Goal: Task Accomplishment & Management: Use online tool/utility

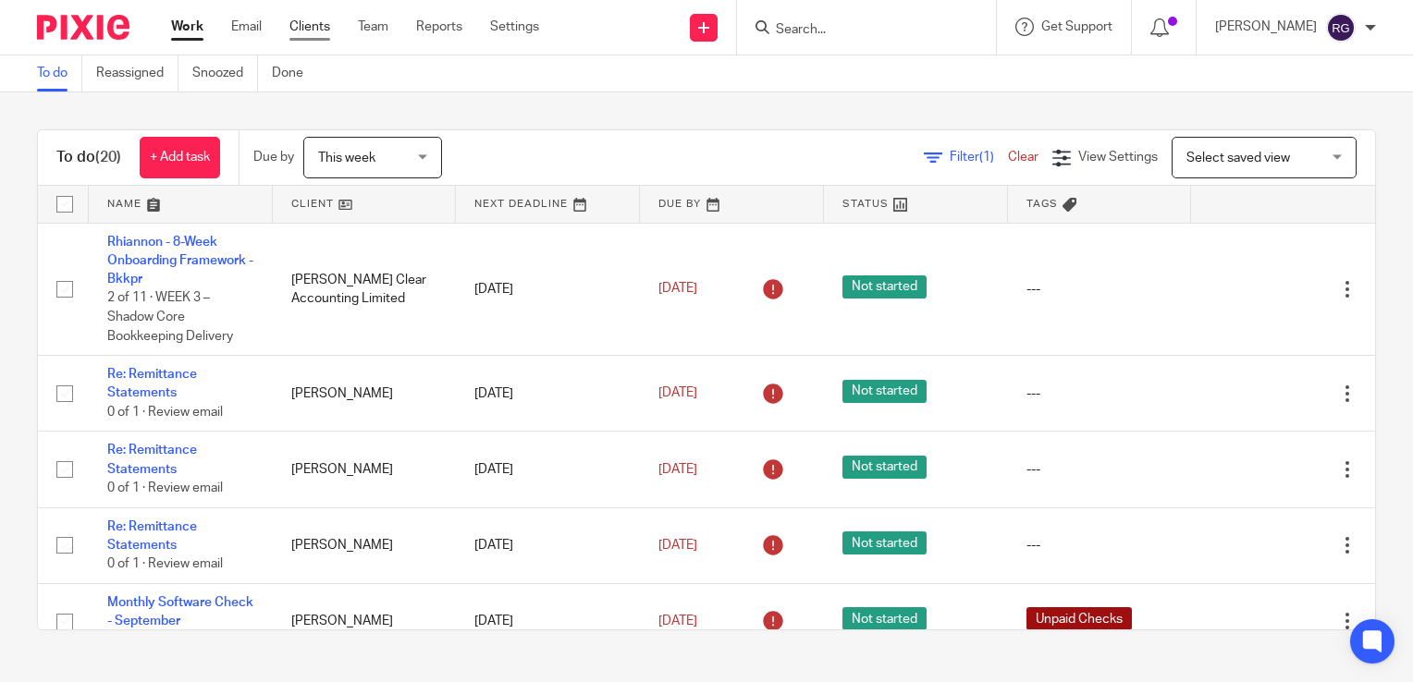
click at [314, 18] on link "Clients" at bounding box center [309, 27] width 41 height 18
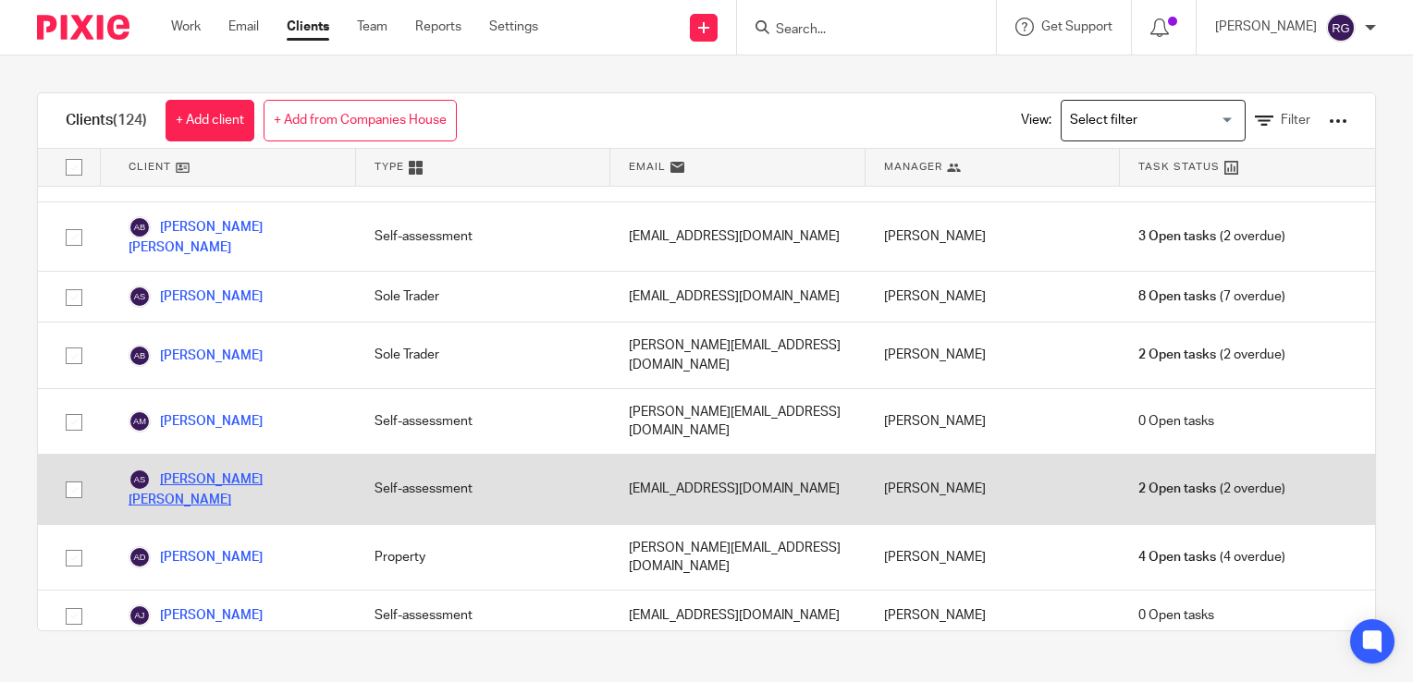
scroll to position [185, 0]
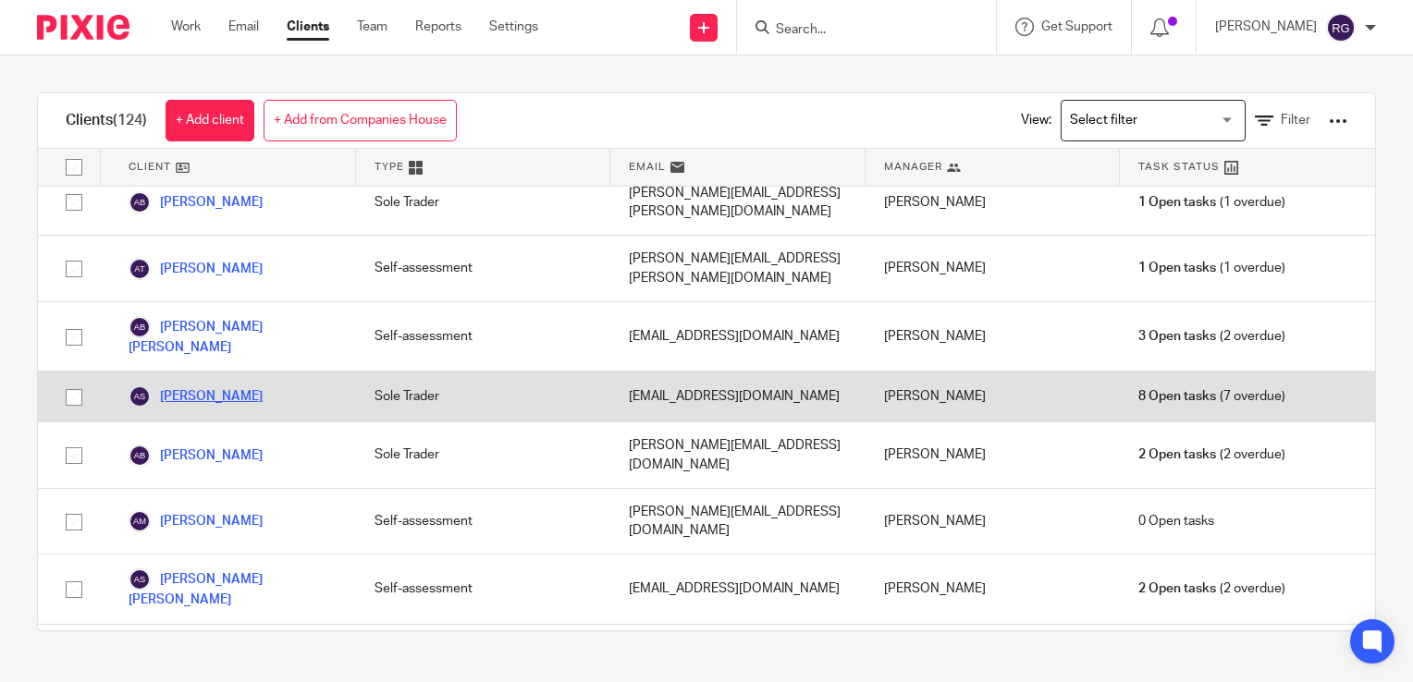
click at [219, 386] on link "[PERSON_NAME]" at bounding box center [196, 397] width 134 height 22
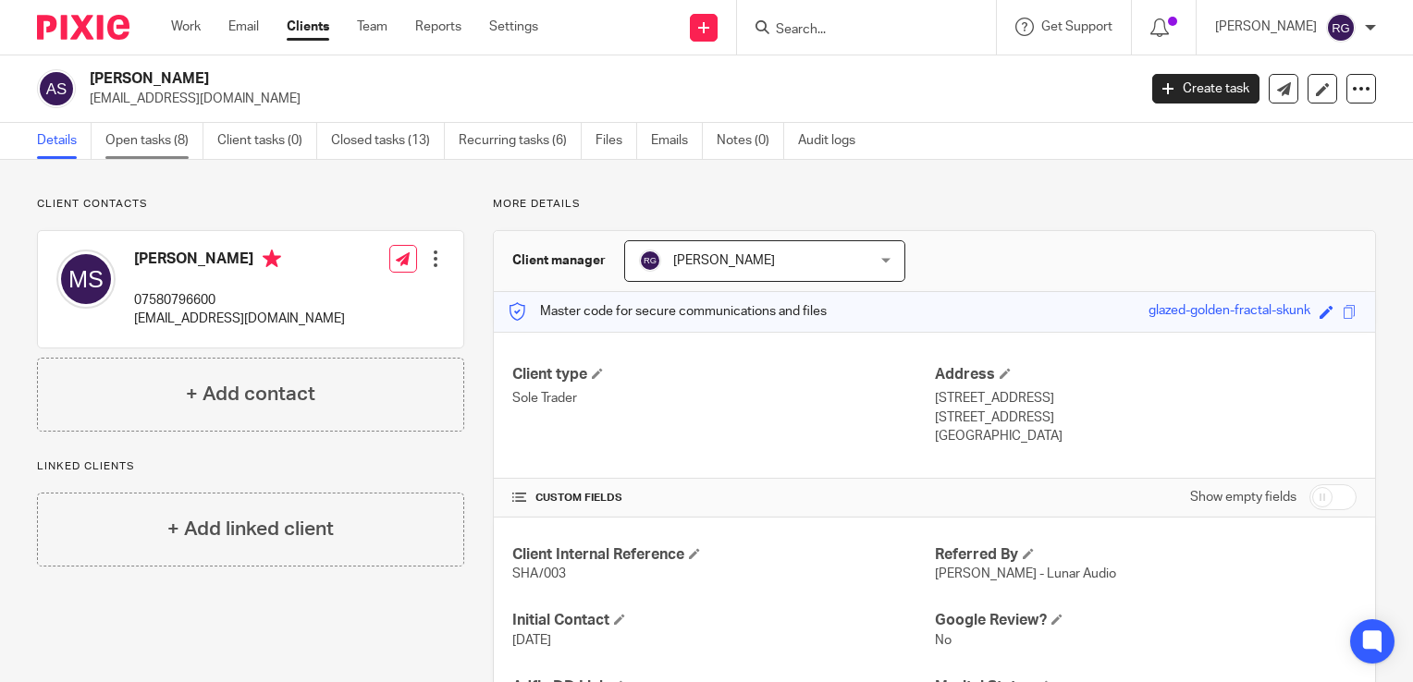
click at [141, 146] on link "Open tasks (8)" at bounding box center [154, 141] width 98 height 36
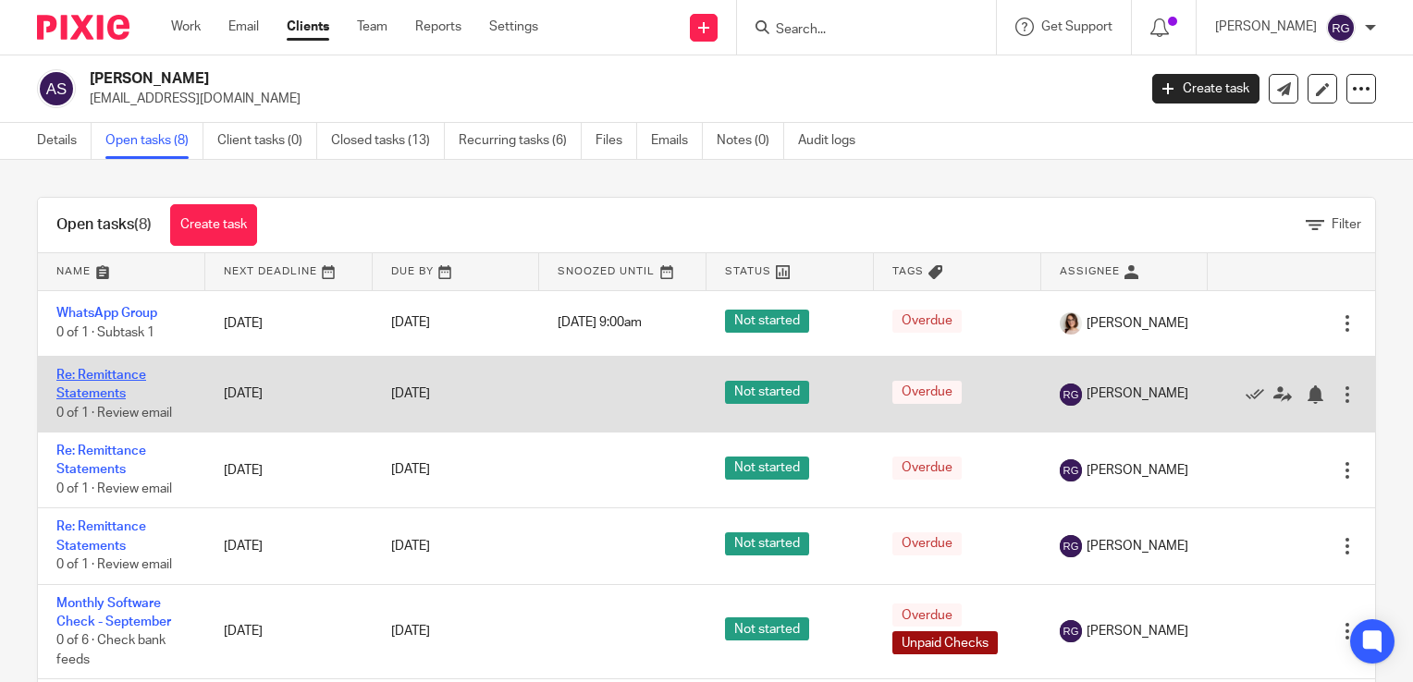
click at [115, 392] on link "Re: Remittance Statements" at bounding box center [101, 384] width 90 height 31
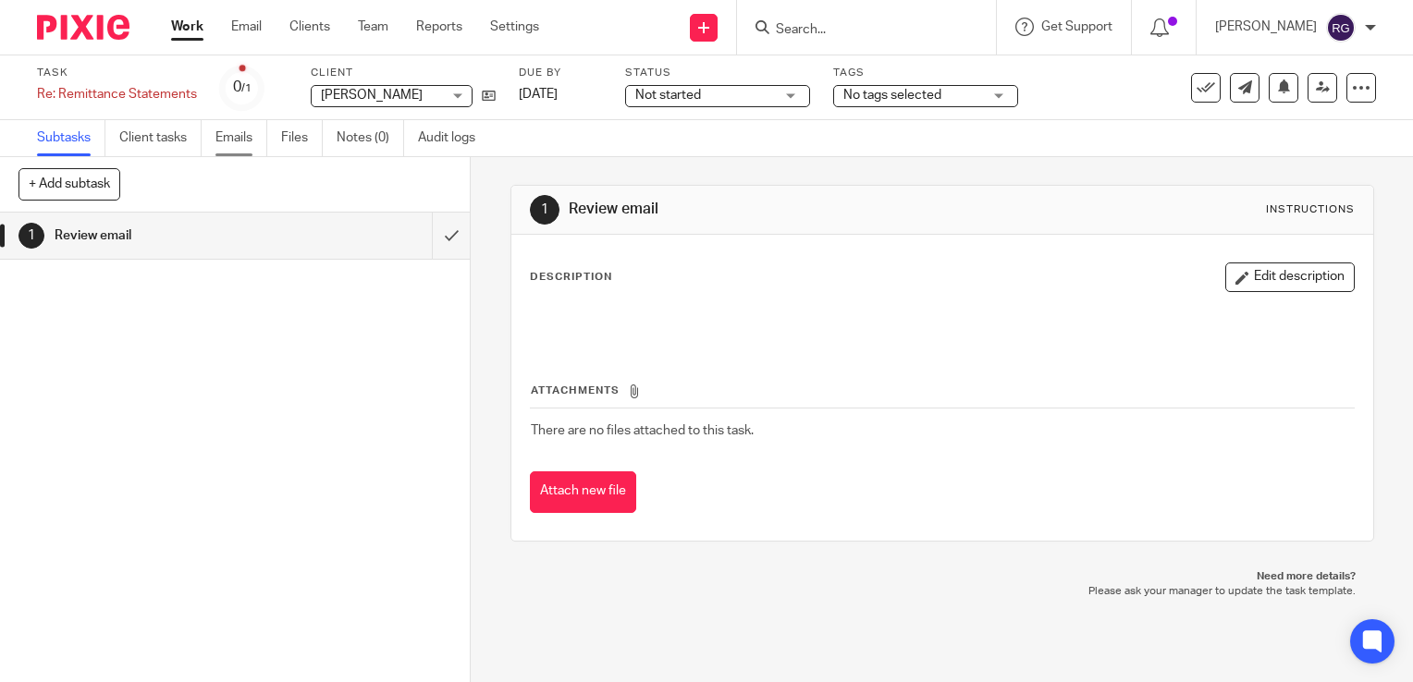
click at [225, 141] on link "Emails" at bounding box center [241, 138] width 52 height 36
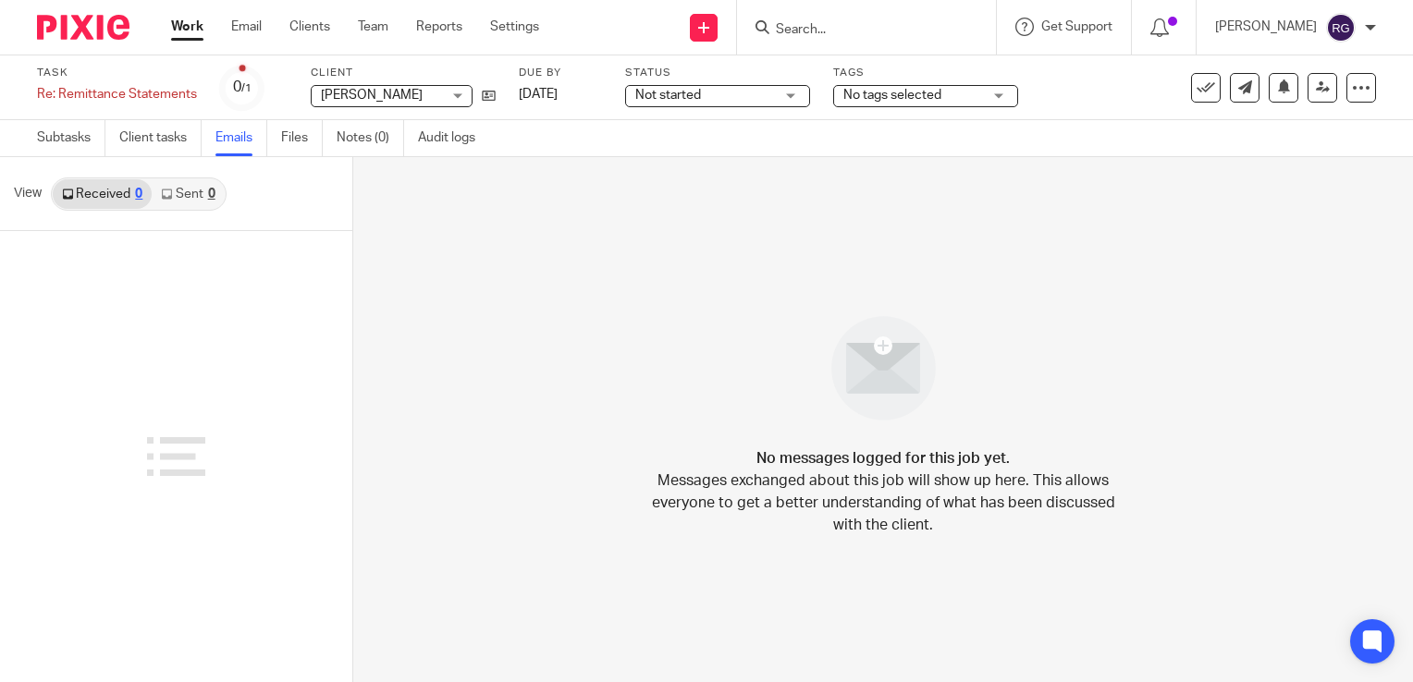
click at [300, 354] on div at bounding box center [176, 456] width 352 height 451
click at [48, 135] on link "Subtasks" at bounding box center [71, 138] width 68 height 36
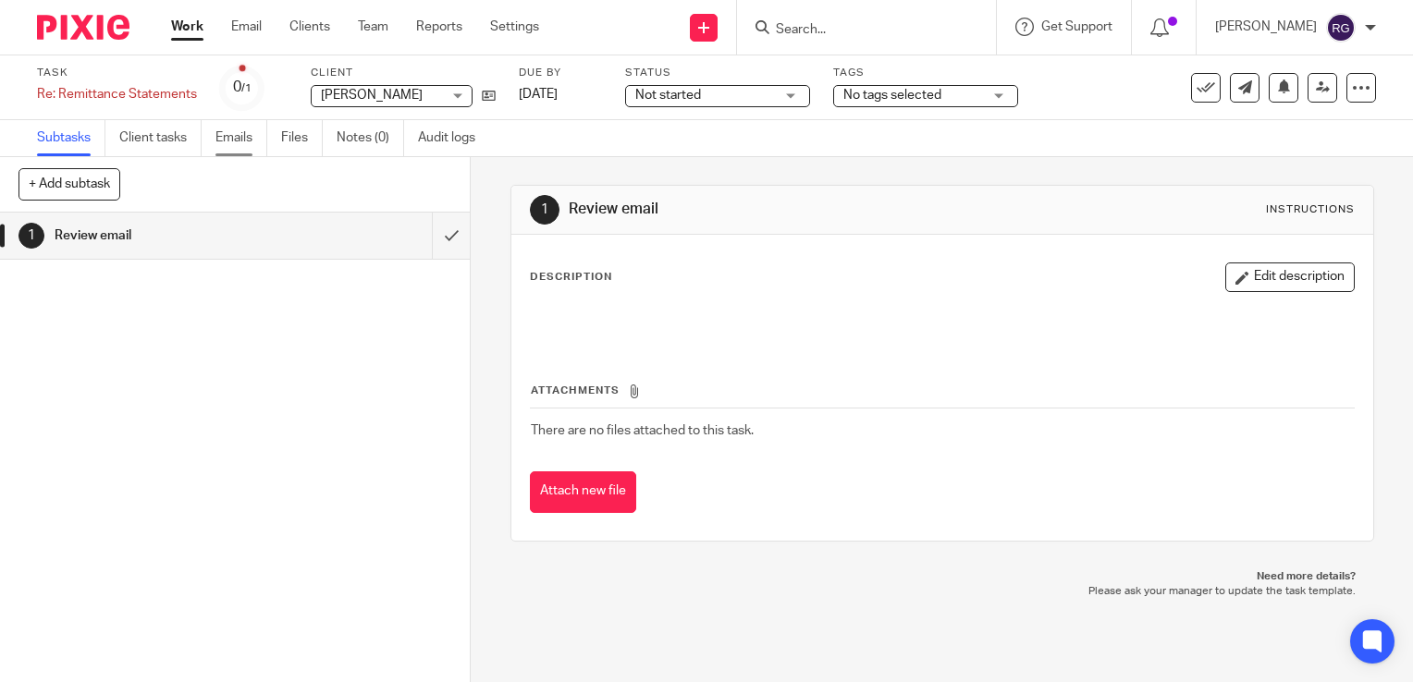
click at [248, 141] on link "Emails" at bounding box center [241, 138] width 52 height 36
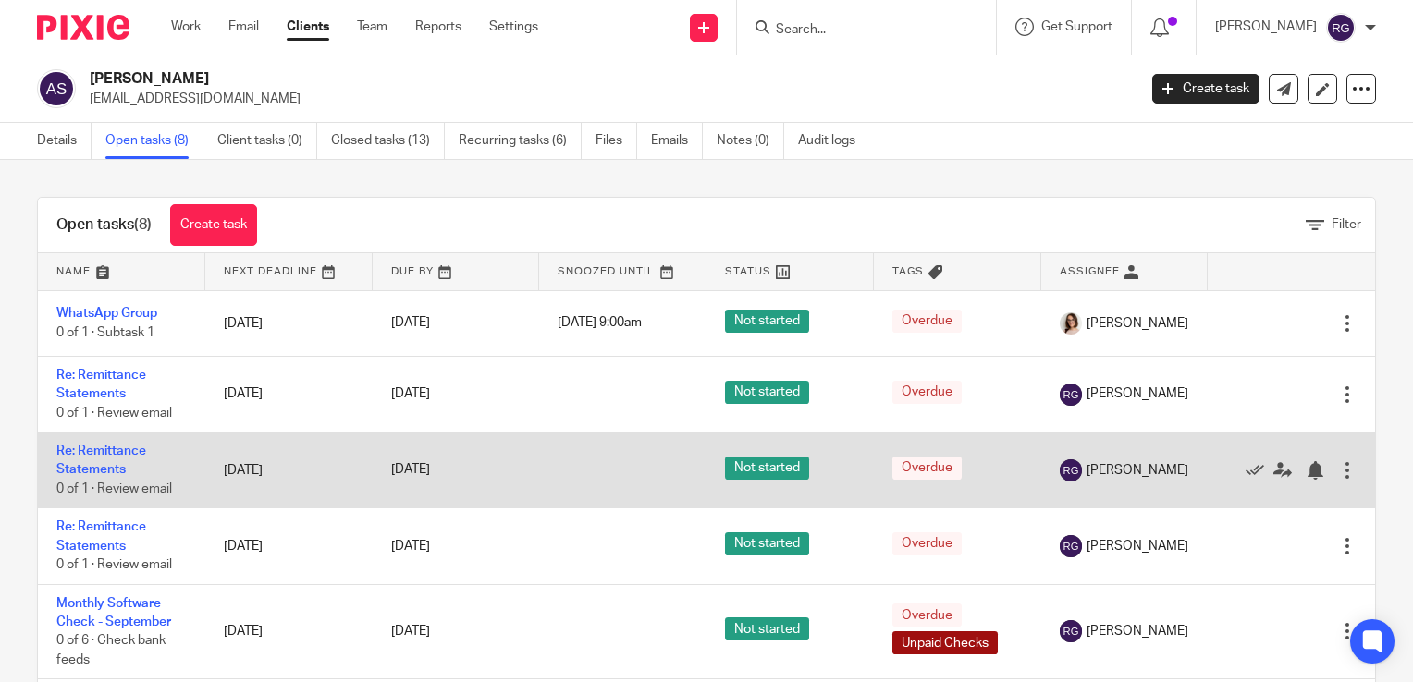
click at [102, 460] on td "Re: Remittance Statements 0 of 1 · Review email" at bounding box center [121, 471] width 167 height 76
click at [126, 447] on link "Re: Remittance Statements" at bounding box center [101, 460] width 90 height 31
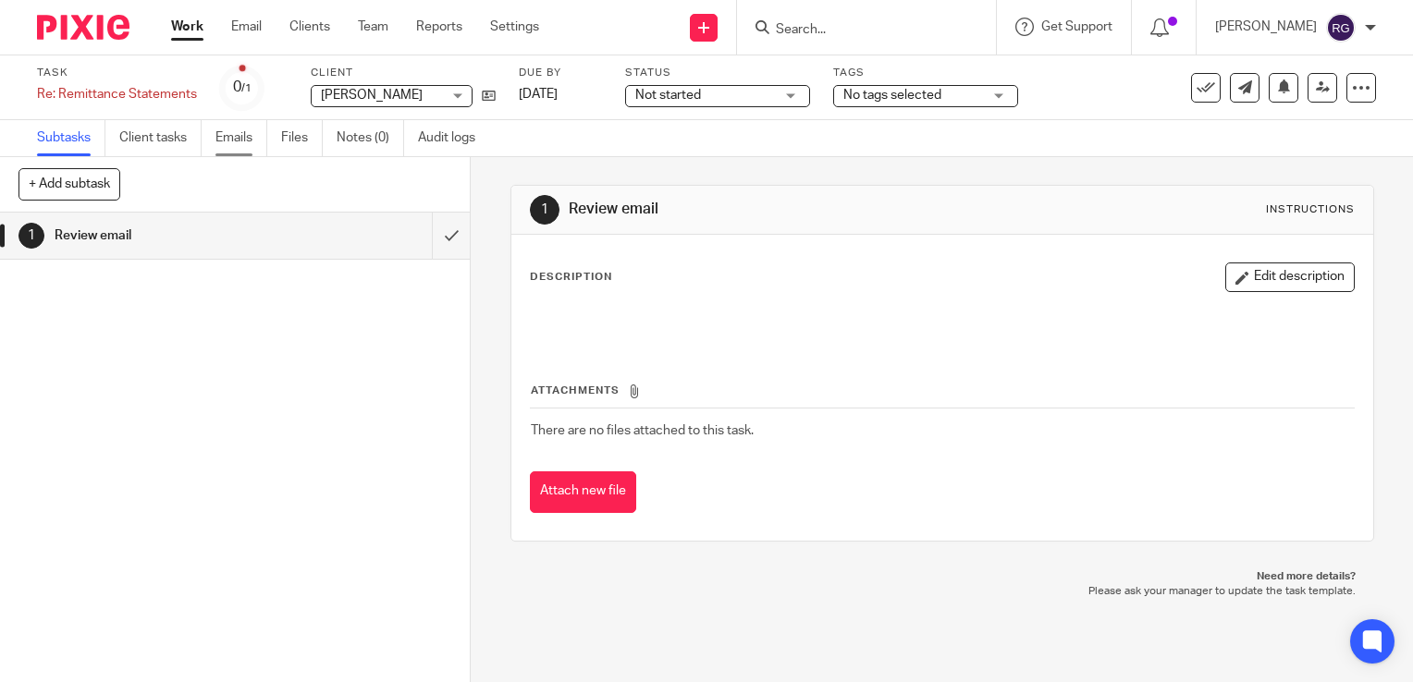
click at [234, 139] on link "Emails" at bounding box center [241, 138] width 52 height 36
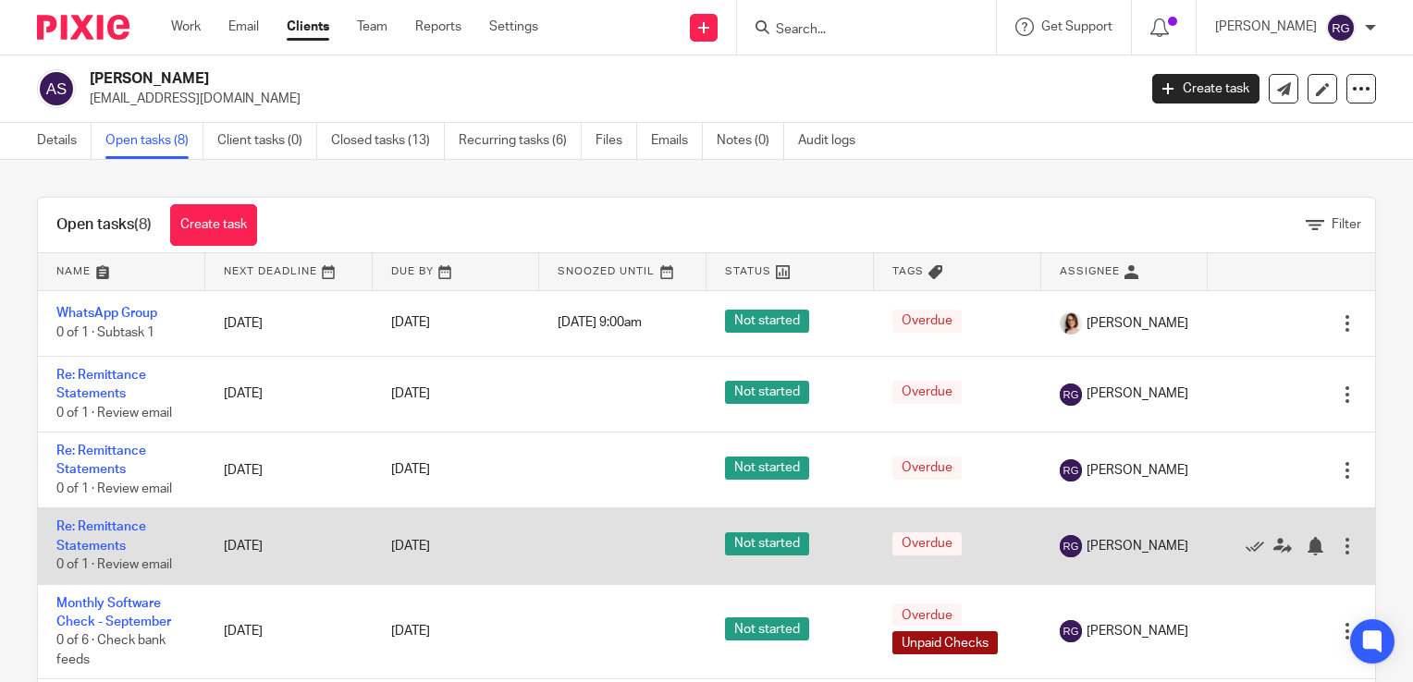
click at [111, 537] on td "Re: Remittance Statements 0 of 1 · Review email" at bounding box center [121, 547] width 167 height 76
click at [111, 542] on link "Re: Remittance Statements" at bounding box center [101, 536] width 90 height 31
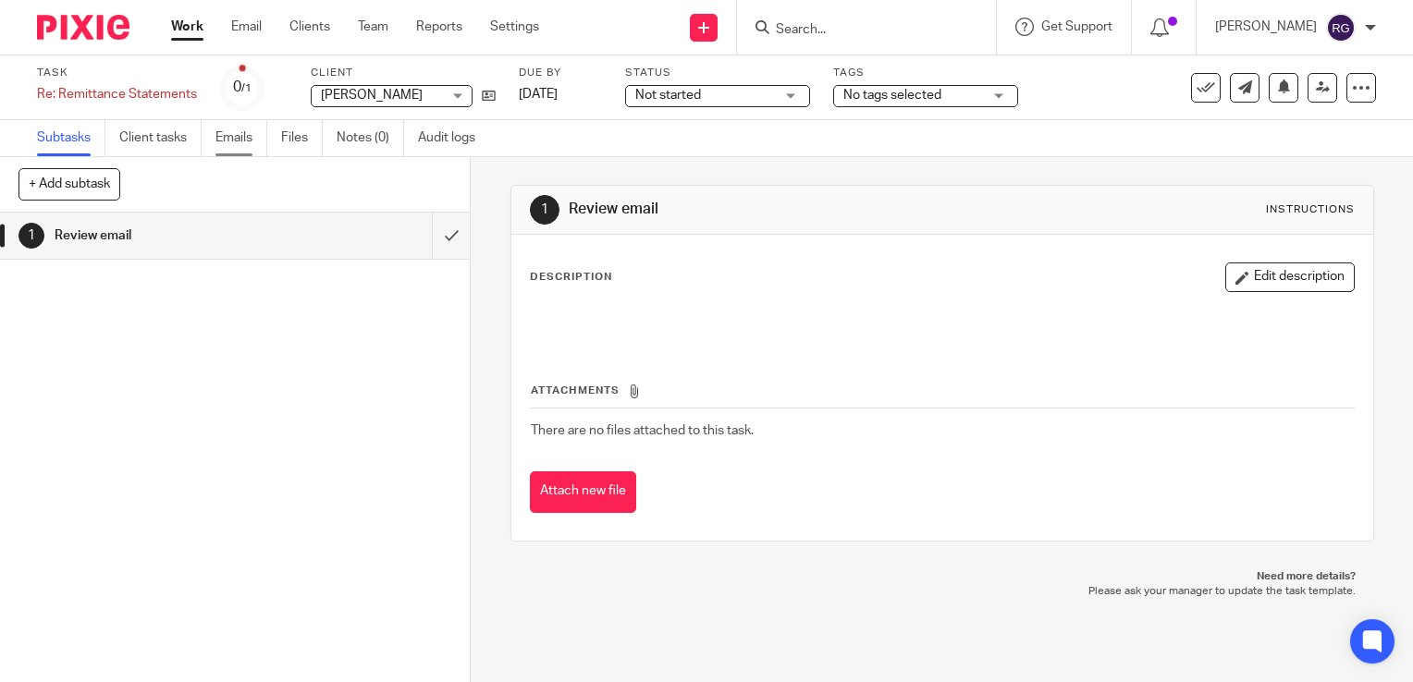
click at [239, 141] on link "Emails" at bounding box center [241, 138] width 52 height 36
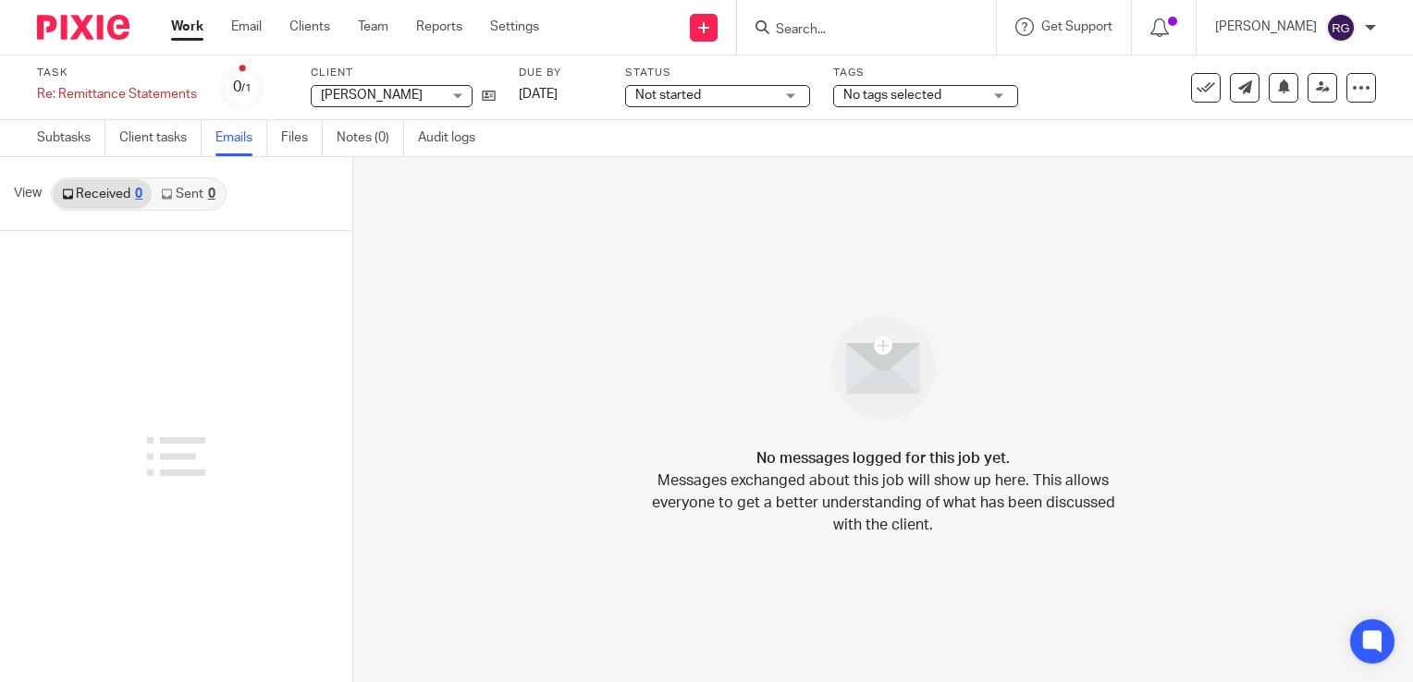
click at [171, 22] on link "Work" at bounding box center [187, 27] width 32 height 18
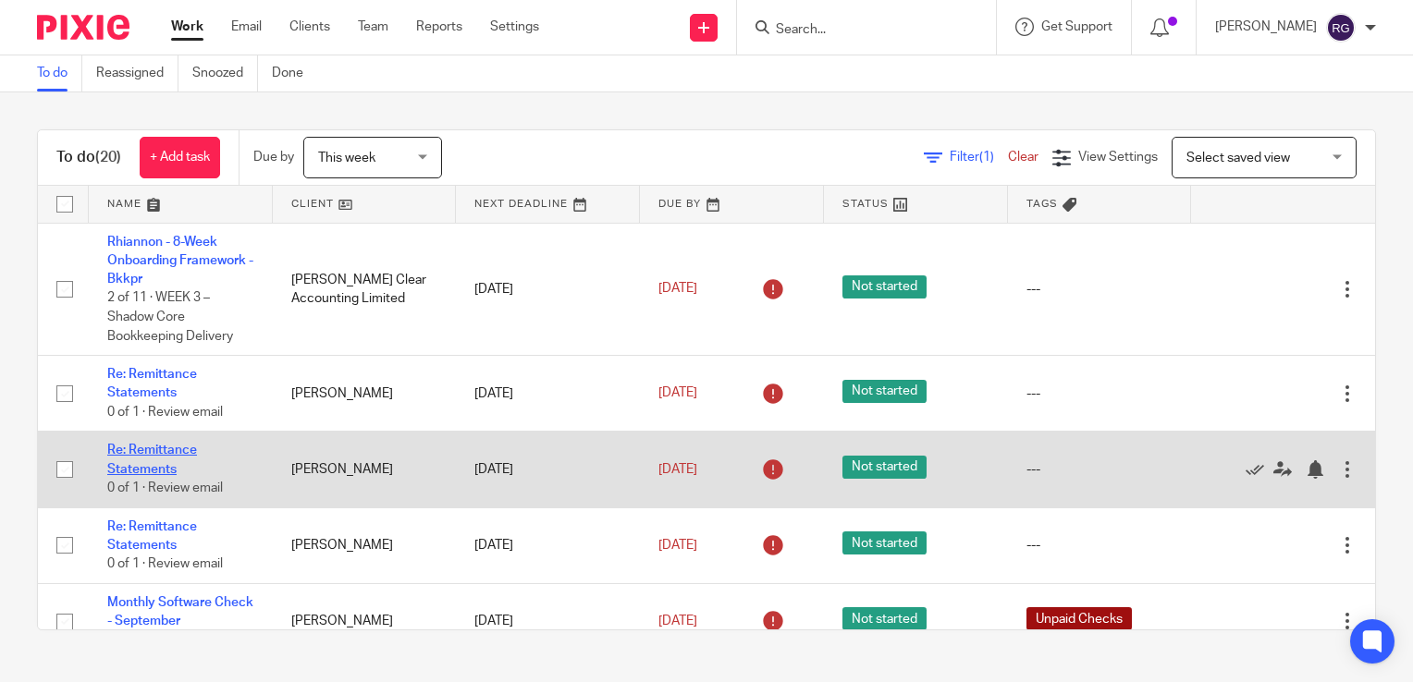
click at [176, 448] on link "Re: Remittance Statements" at bounding box center [152, 459] width 90 height 31
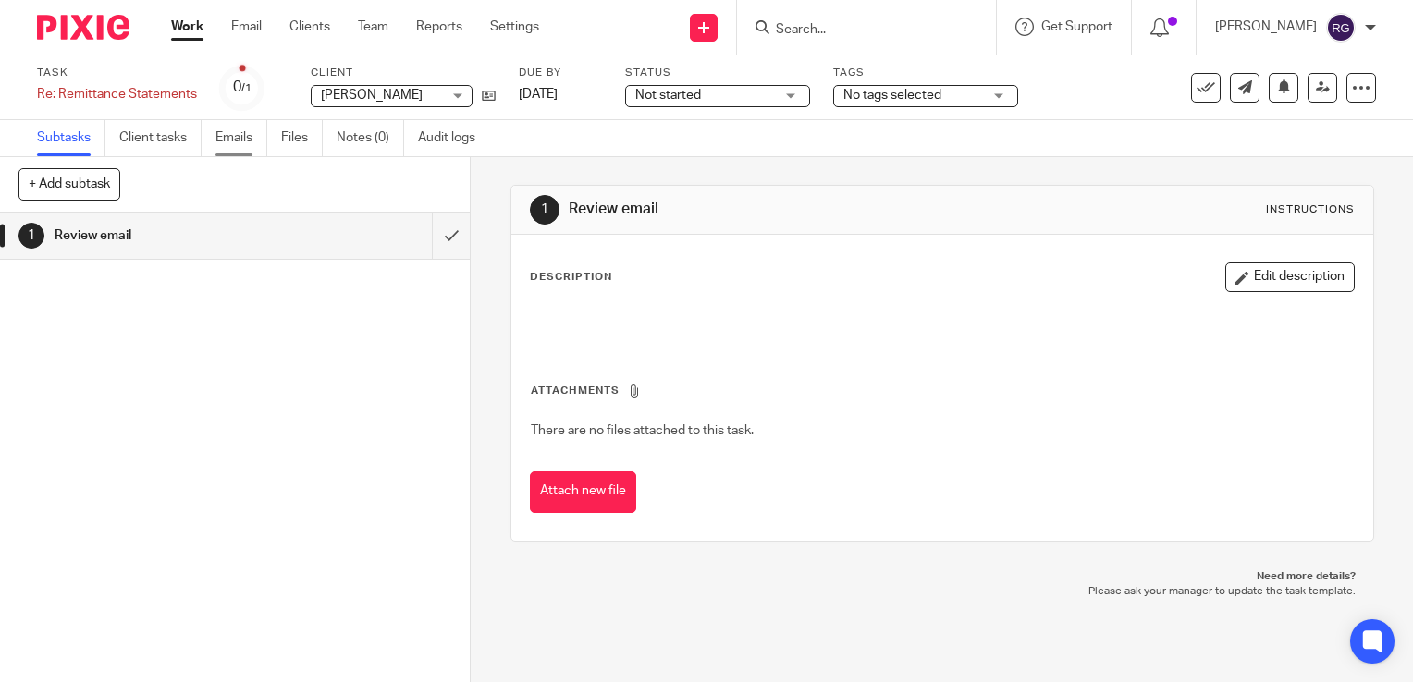
click at [244, 141] on link "Emails" at bounding box center [241, 138] width 52 height 36
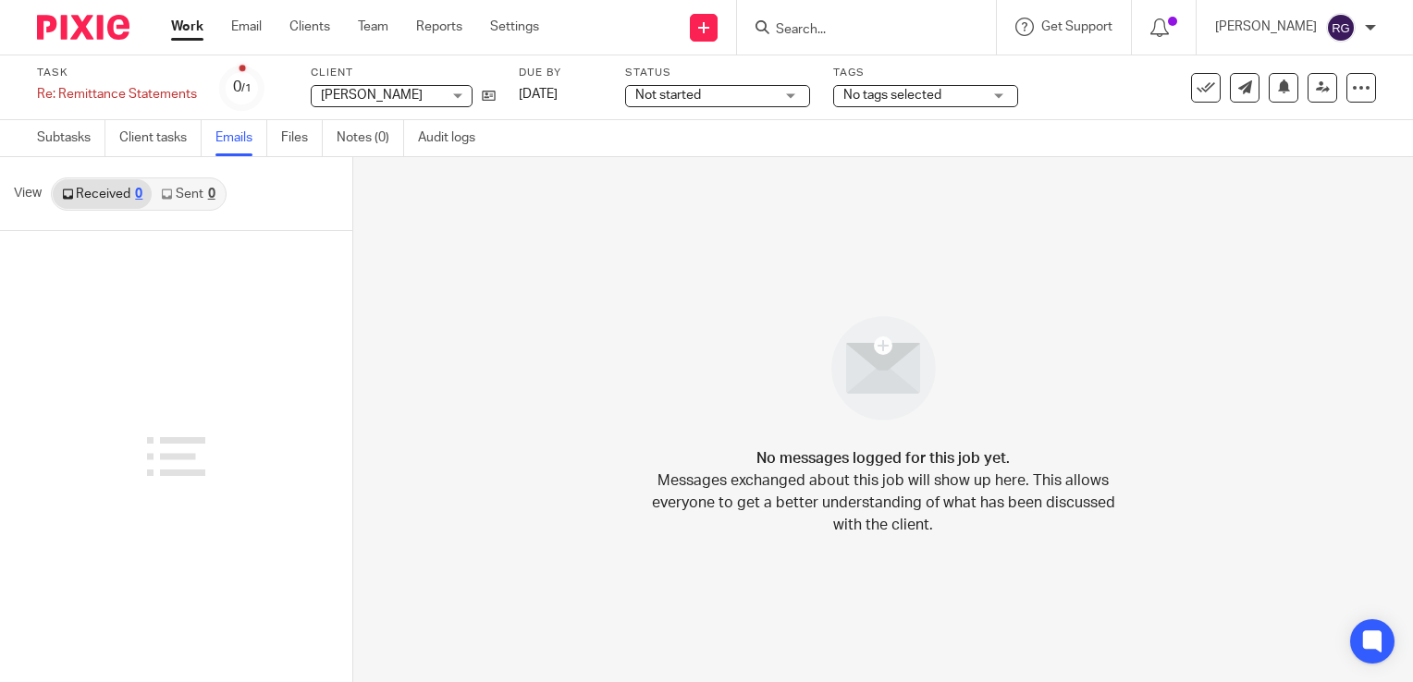
click at [197, 29] on link "Work" at bounding box center [187, 27] width 32 height 18
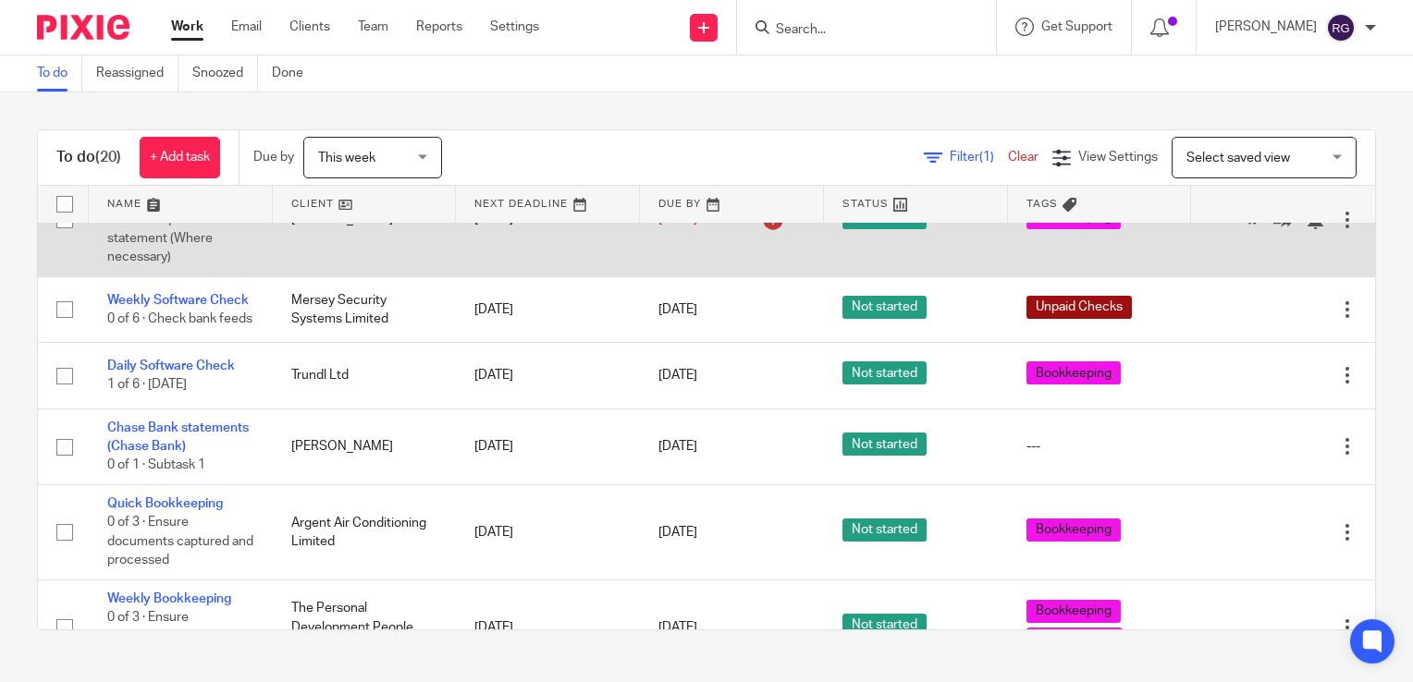
scroll to position [1295, 0]
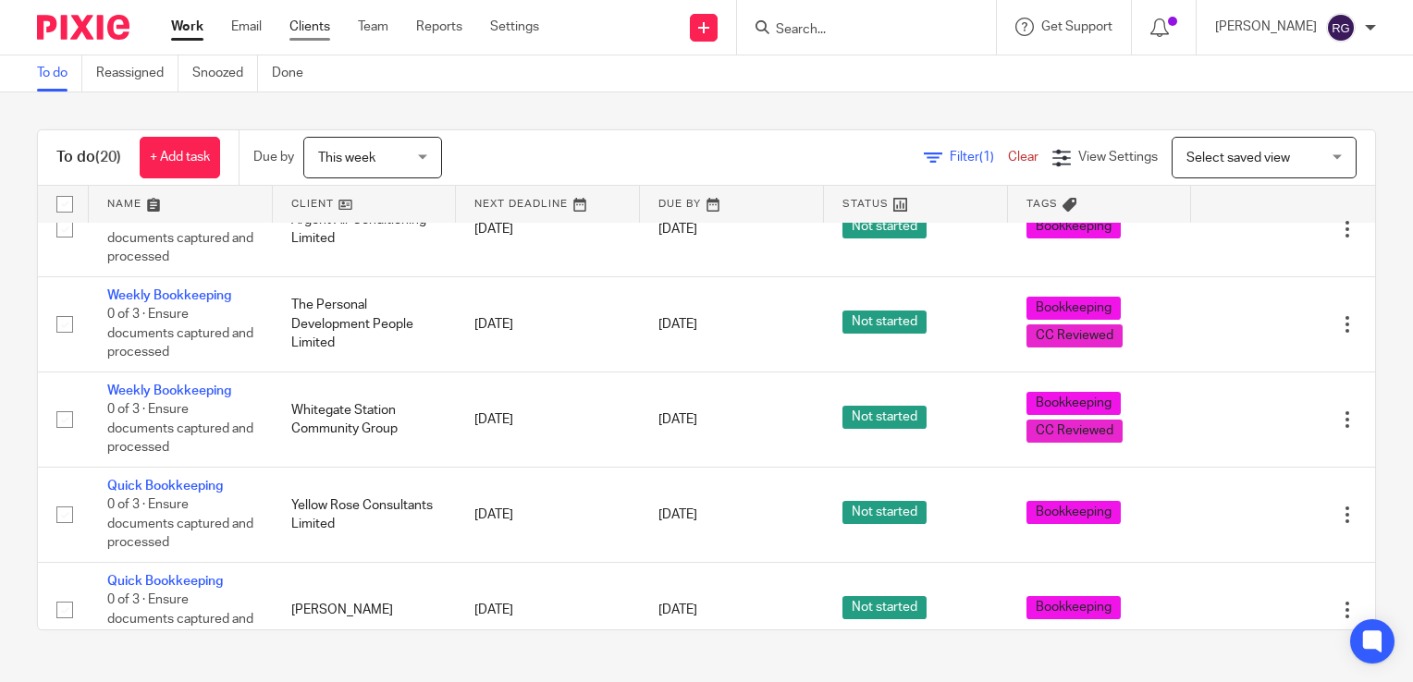
click at [305, 28] on link "Clients" at bounding box center [309, 27] width 41 height 18
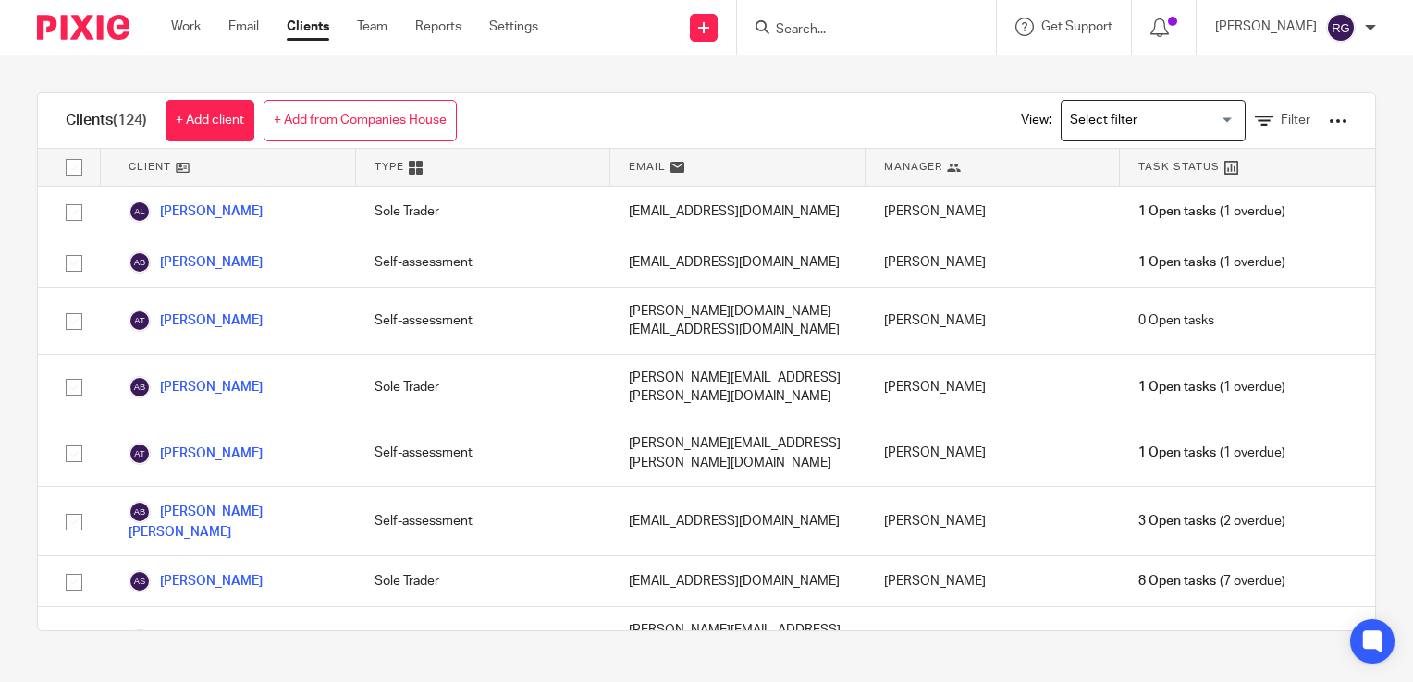
click at [869, 35] on input "Search" at bounding box center [857, 30] width 166 height 17
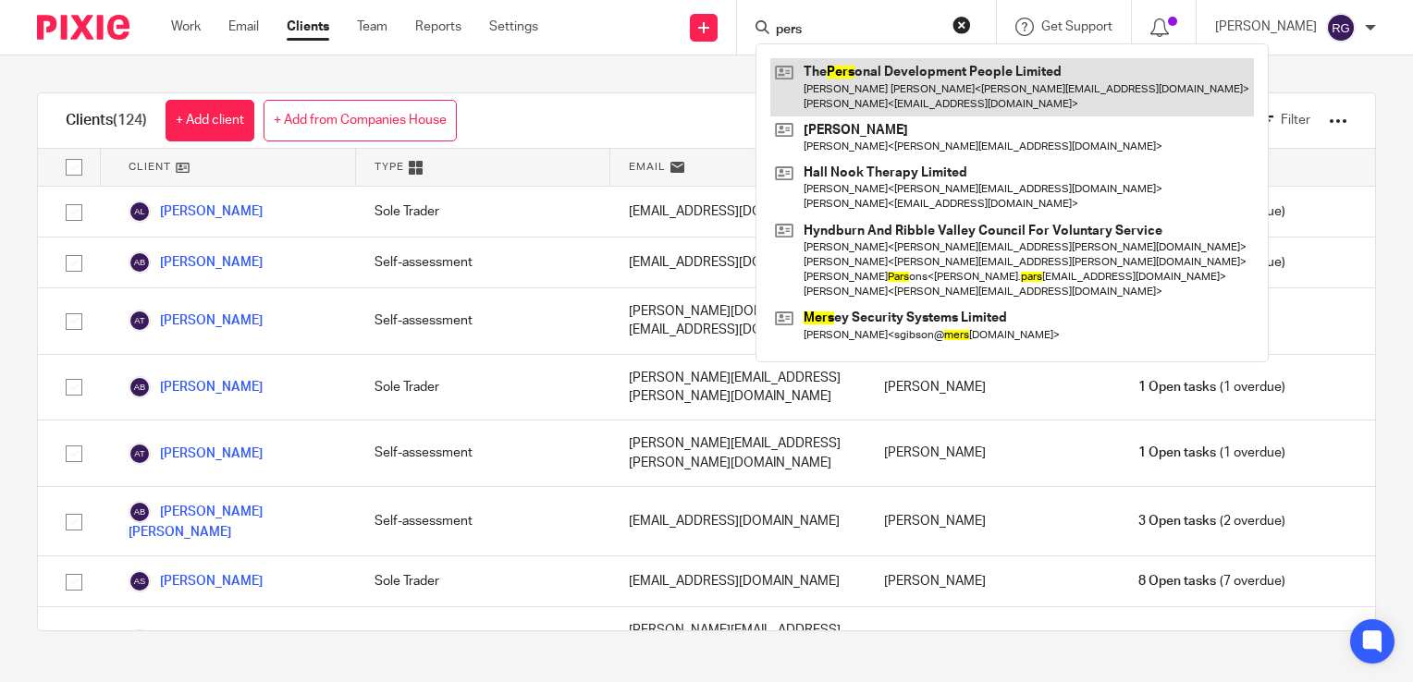
type input "pers"
click at [876, 80] on link at bounding box center [1012, 86] width 484 height 57
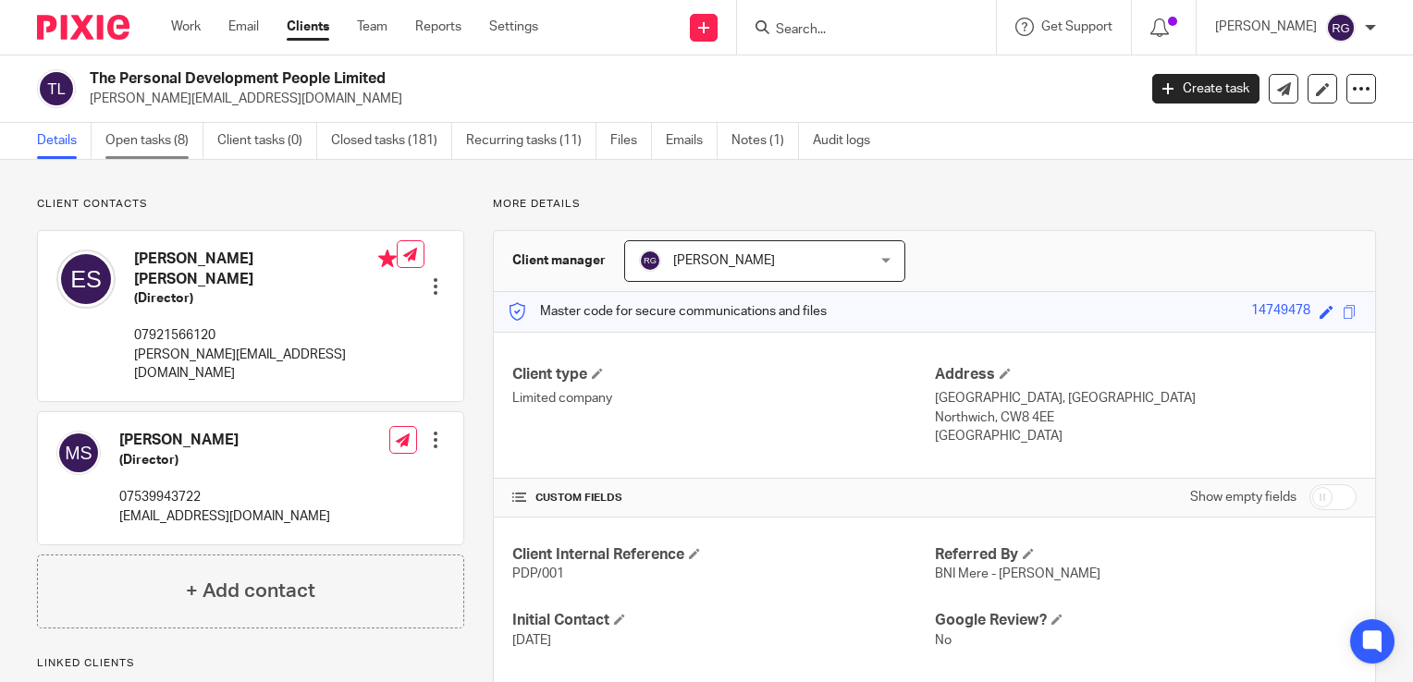
click at [161, 148] on link "Open tasks (8)" at bounding box center [154, 141] width 98 height 36
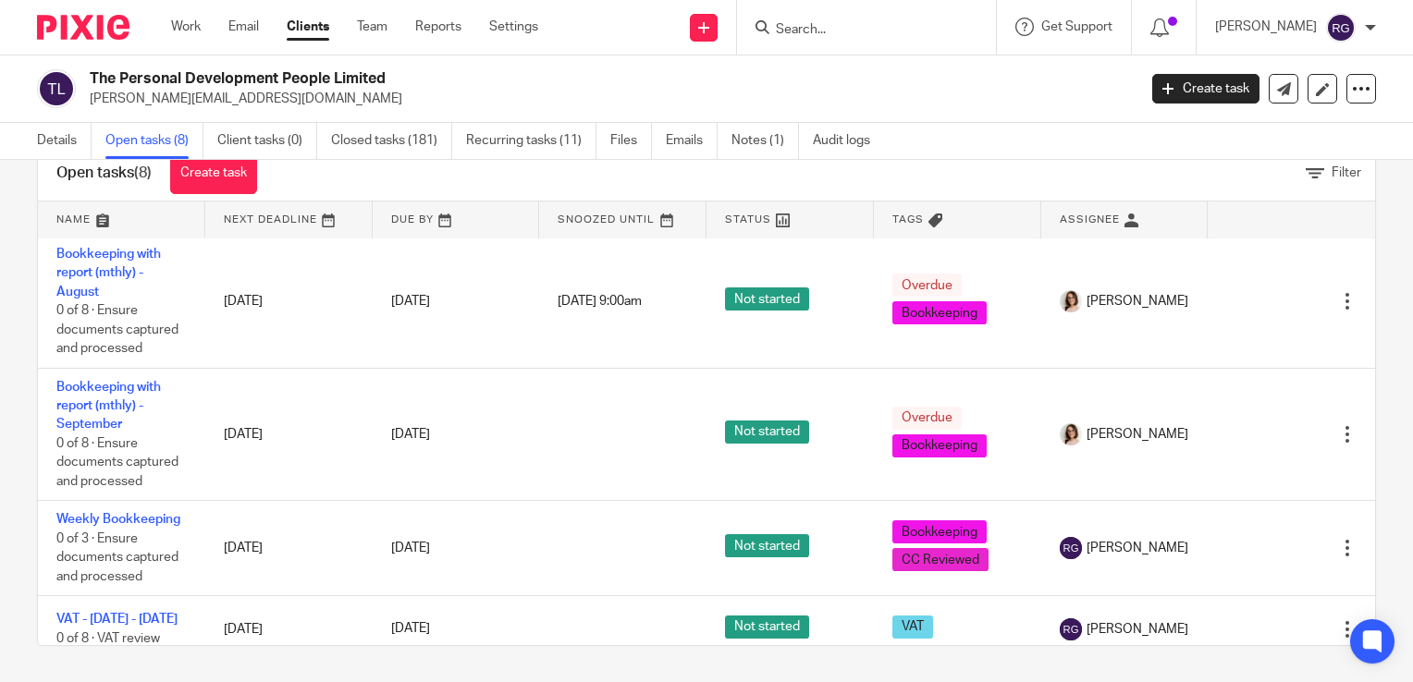
scroll to position [454, 0]
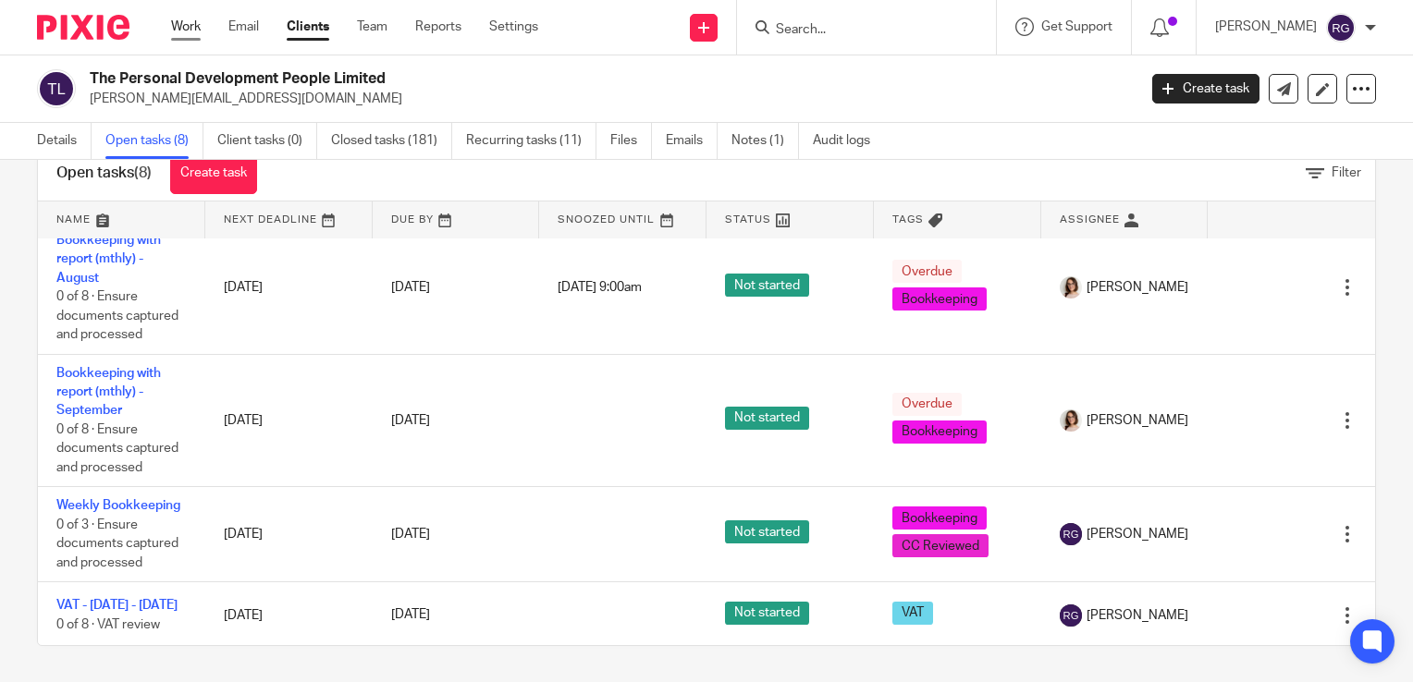
click at [200, 27] on link "Work" at bounding box center [186, 27] width 30 height 18
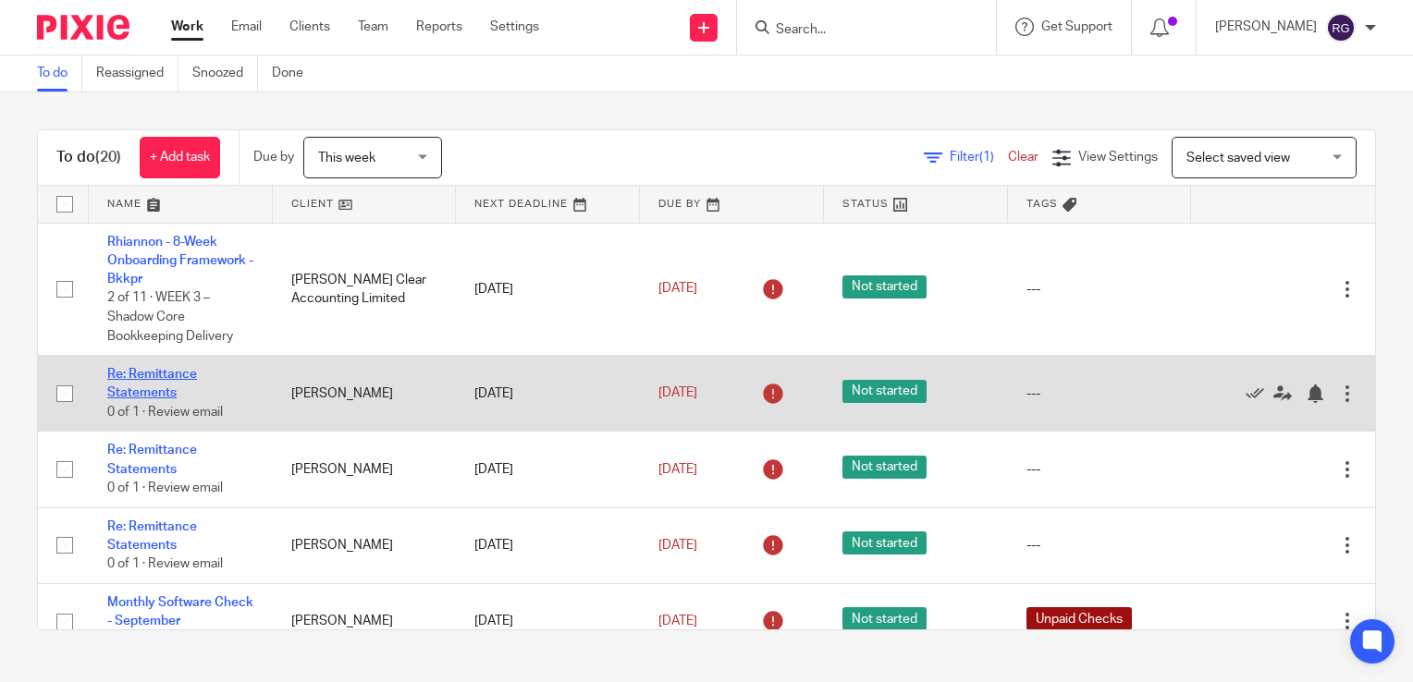
click at [151, 393] on link "Re: Remittance Statements" at bounding box center [152, 383] width 90 height 31
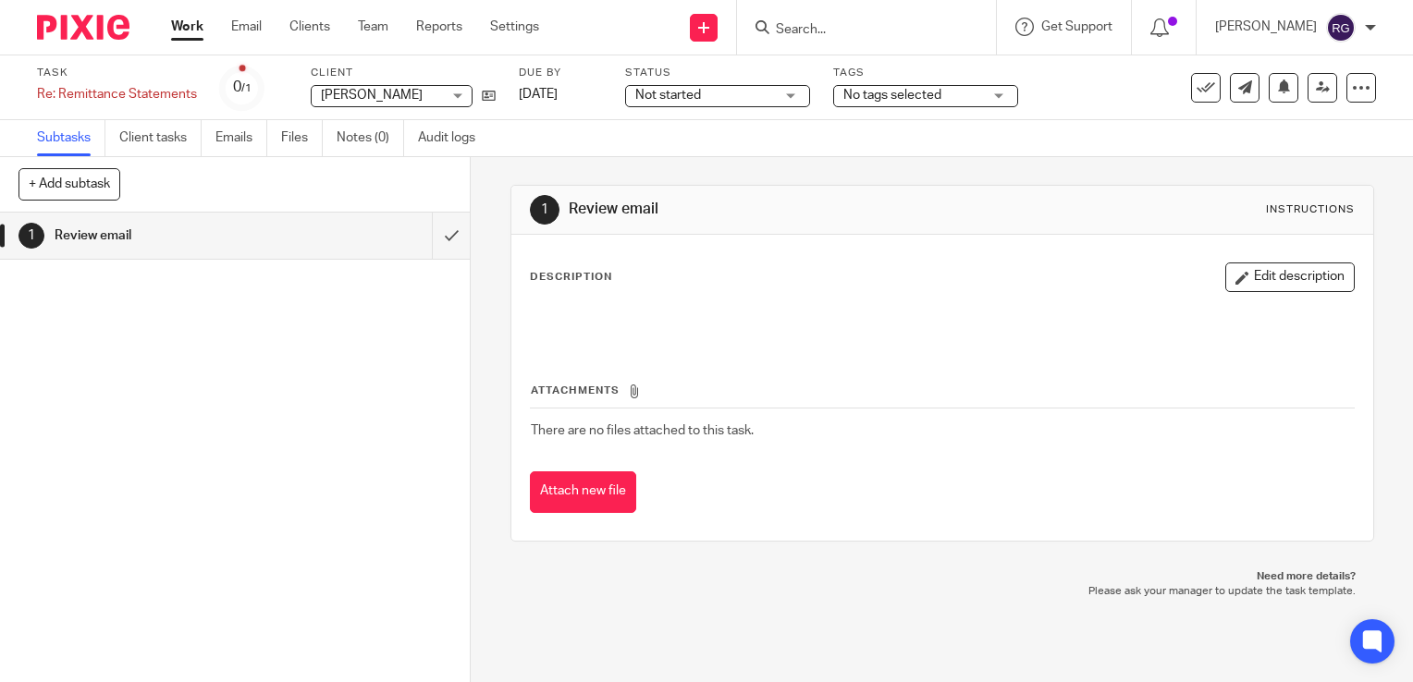
click at [219, 228] on h1 "Review email" at bounding box center [174, 236] width 239 height 28
click at [228, 134] on link "Emails" at bounding box center [241, 138] width 52 height 36
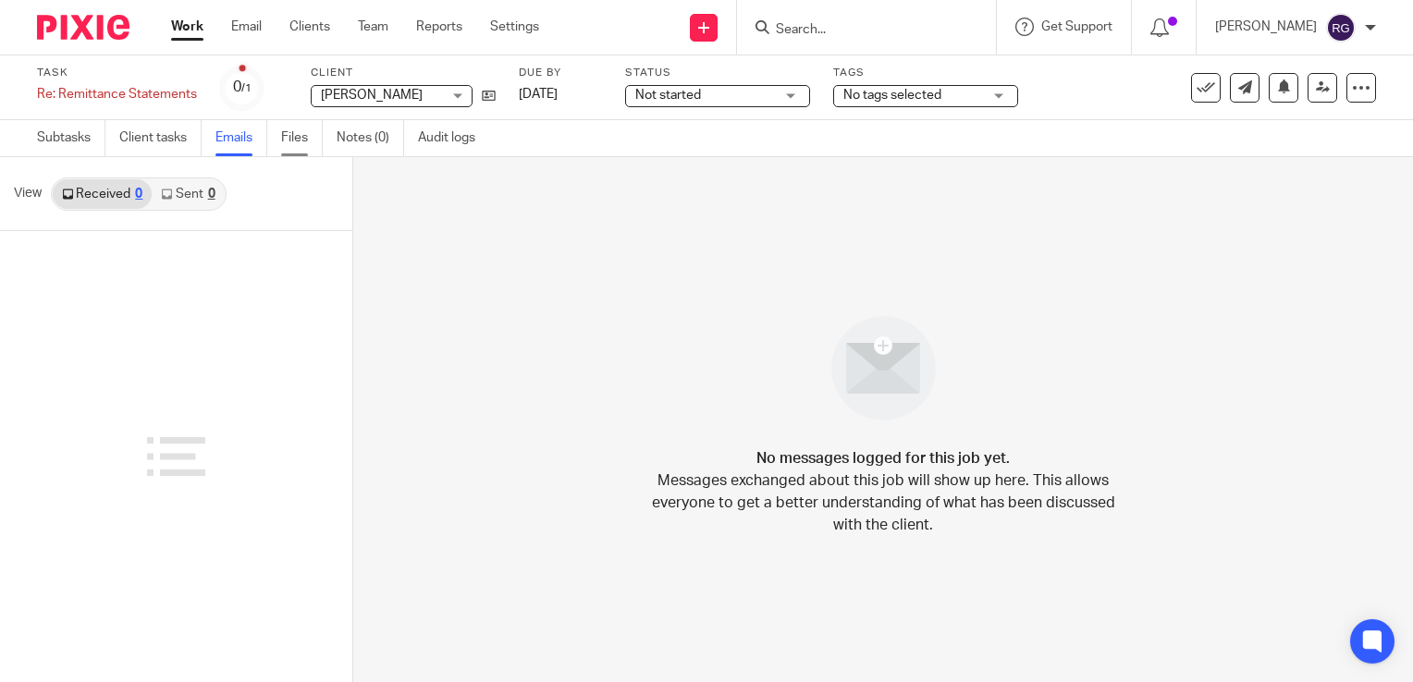
click at [294, 138] on link "Files" at bounding box center [302, 138] width 42 height 36
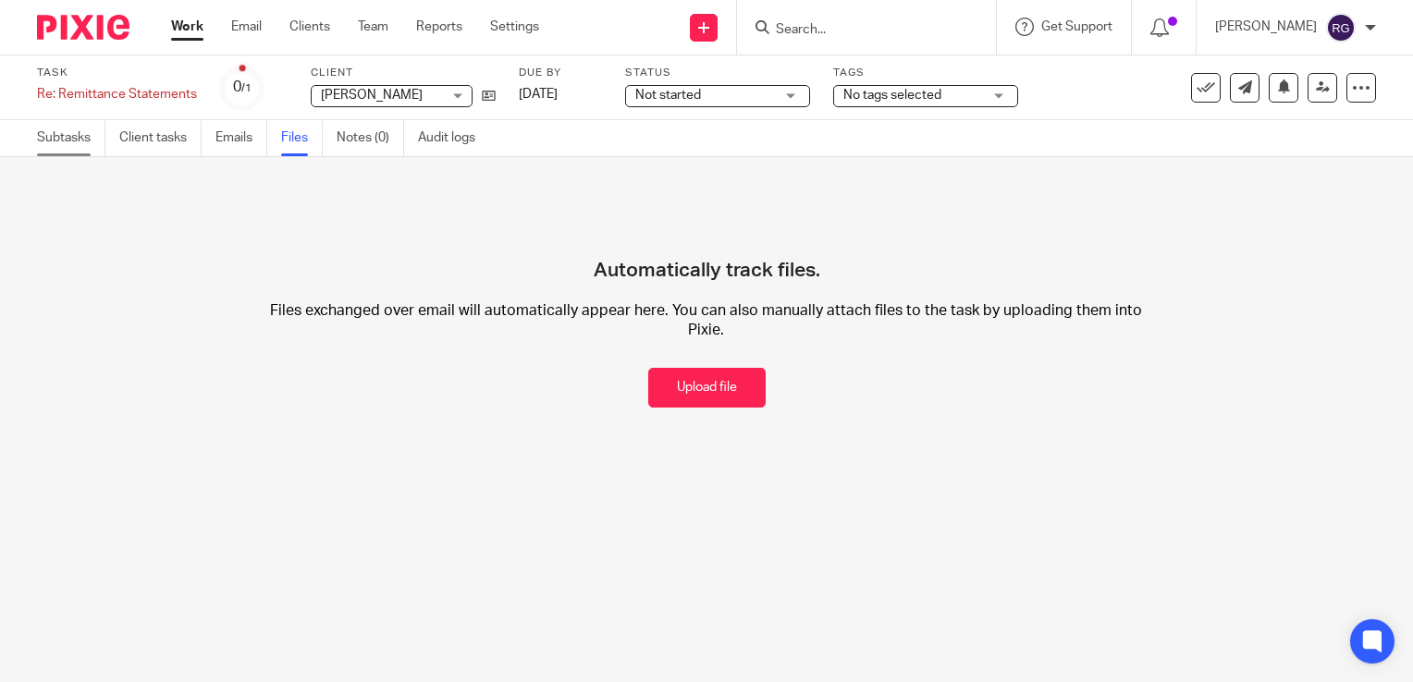
click at [94, 136] on link "Subtasks" at bounding box center [71, 138] width 68 height 36
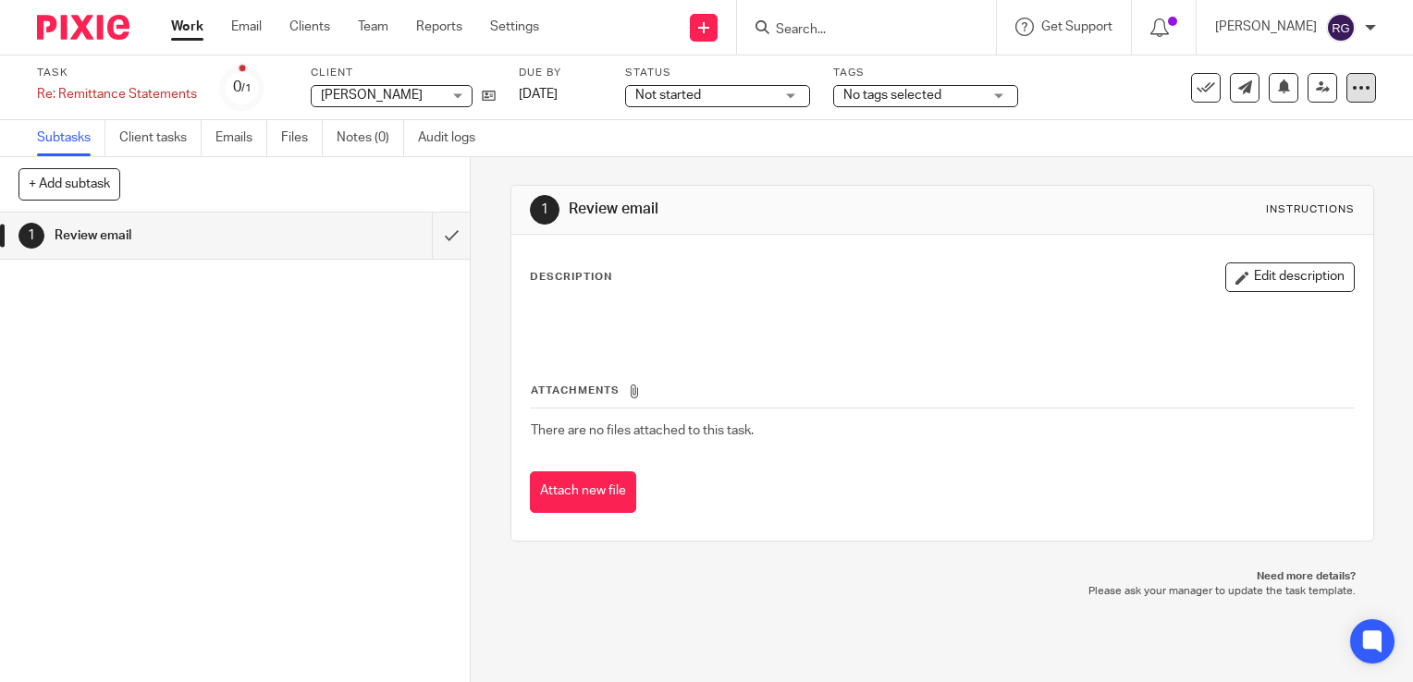
click at [1346, 93] on div at bounding box center [1361, 88] width 30 height 30
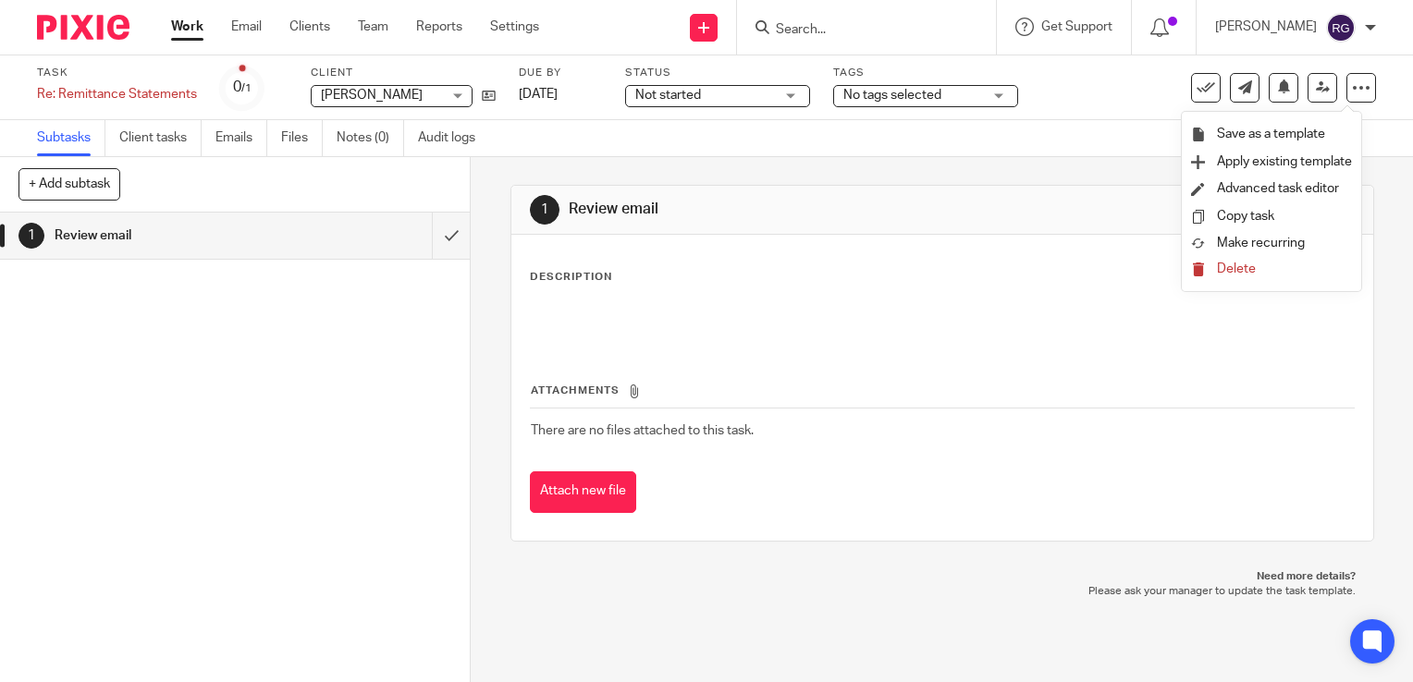
click at [1110, 120] on div "Subtasks Client tasks Emails Files Notes (0) Audit logs" at bounding box center [706, 138] width 1413 height 37
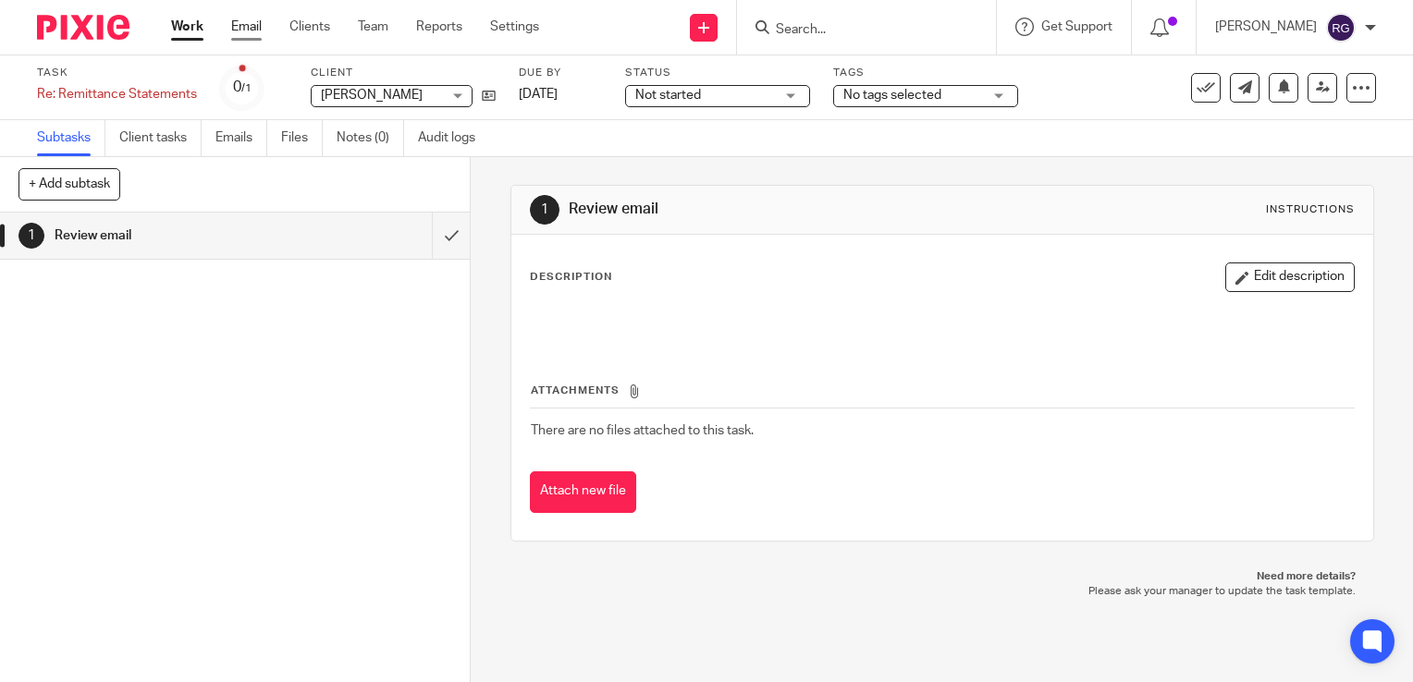
click at [259, 31] on link "Email" at bounding box center [246, 27] width 31 height 18
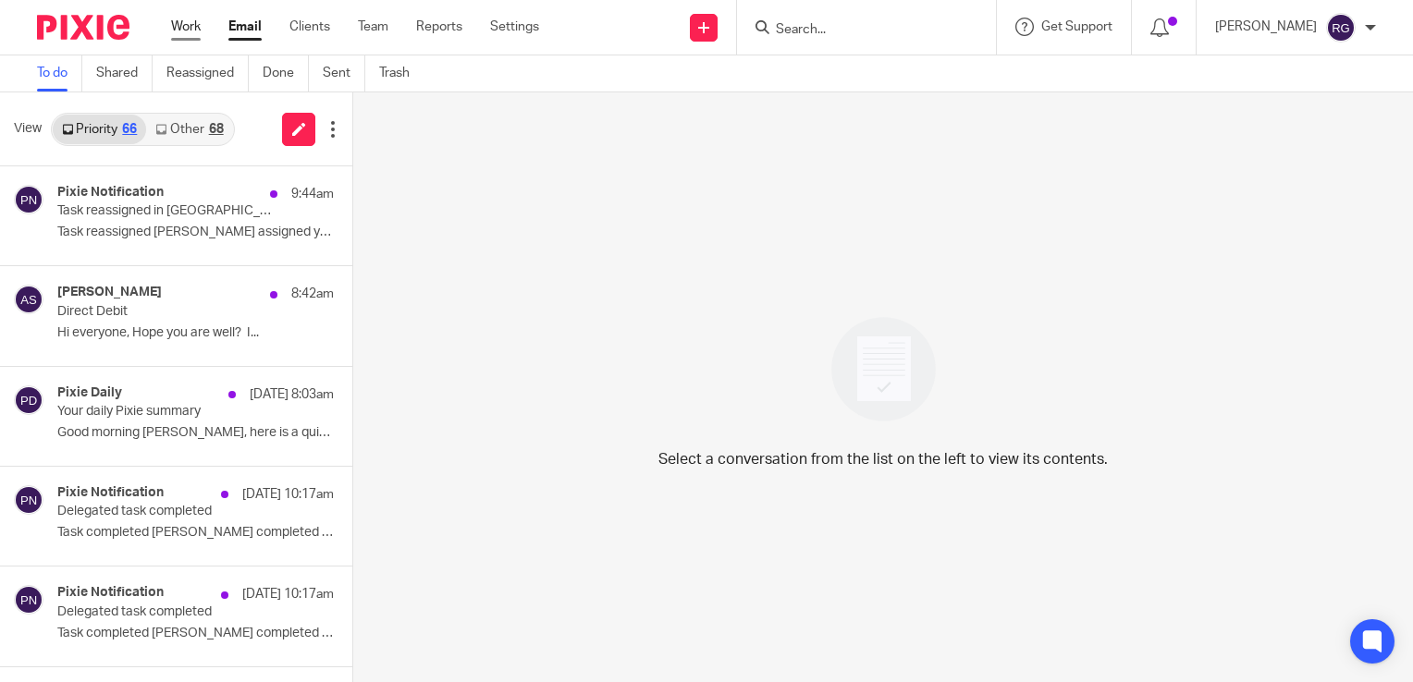
click at [196, 35] on link "Work" at bounding box center [186, 27] width 30 height 18
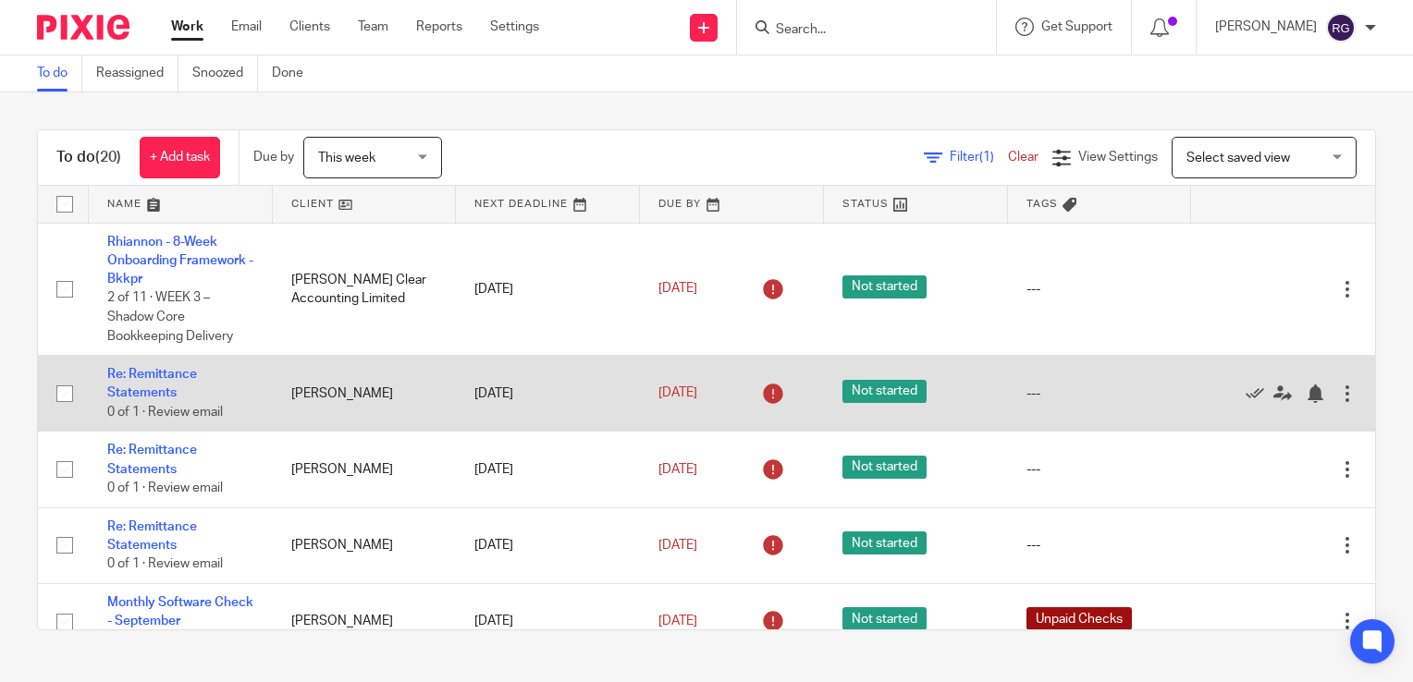
click at [135, 385] on td "Re: Remittance Statements 0 of 1 · Review email" at bounding box center [181, 394] width 184 height 76
click at [141, 390] on link "Re: Remittance Statements" at bounding box center [152, 383] width 90 height 31
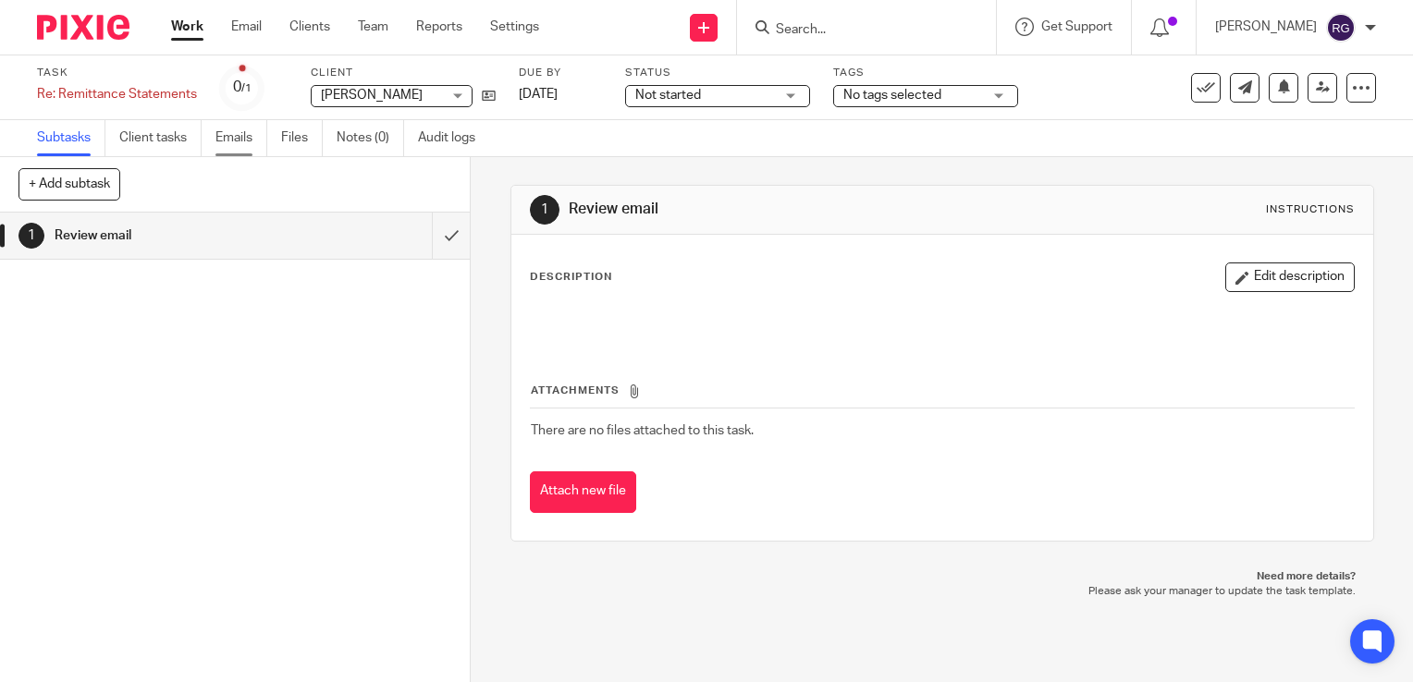
click at [242, 142] on link "Emails" at bounding box center [241, 138] width 52 height 36
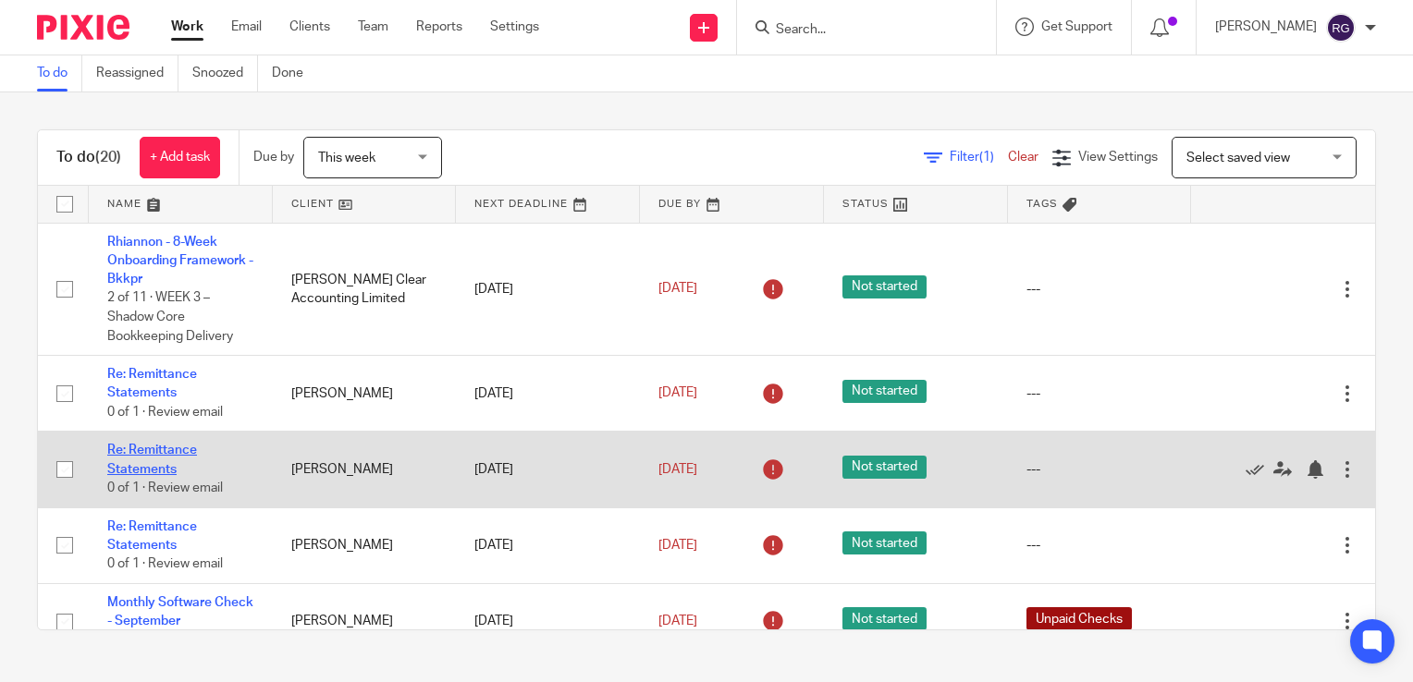
click at [145, 468] on link "Re: Remittance Statements" at bounding box center [152, 459] width 90 height 31
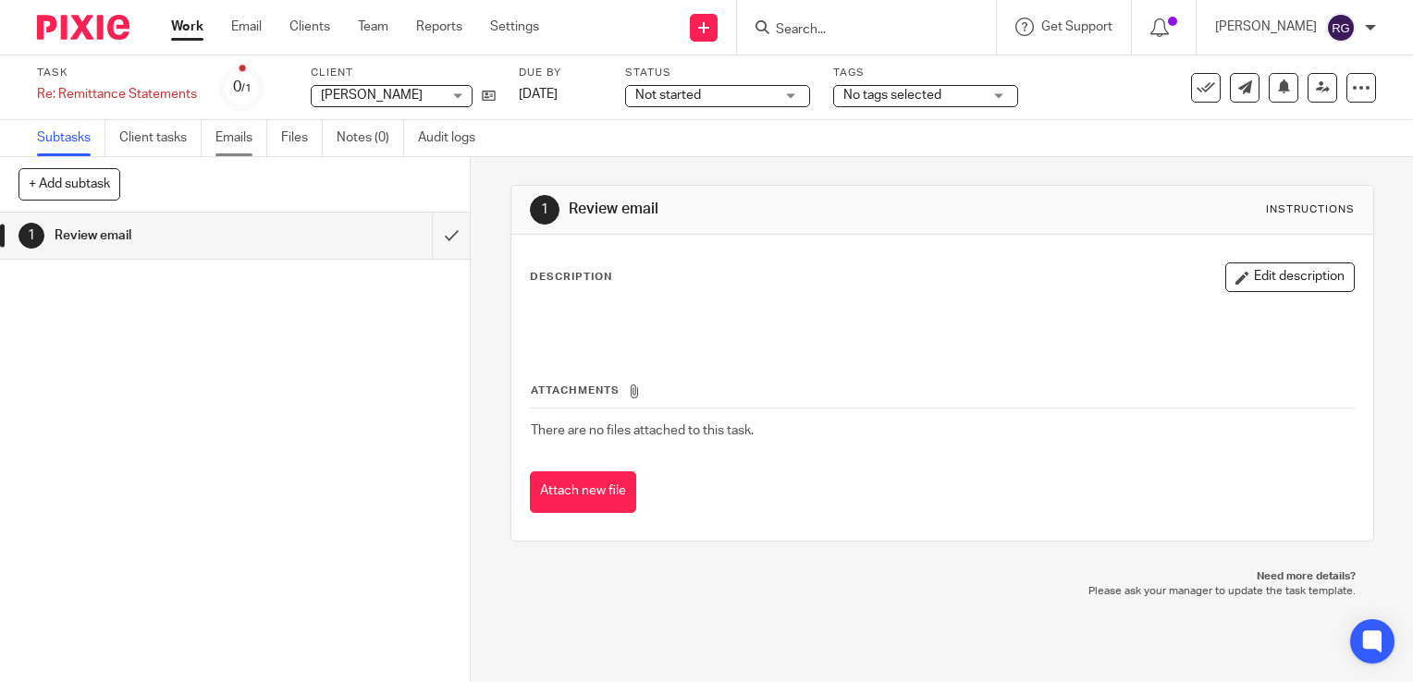
click at [233, 141] on link "Emails" at bounding box center [241, 138] width 52 height 36
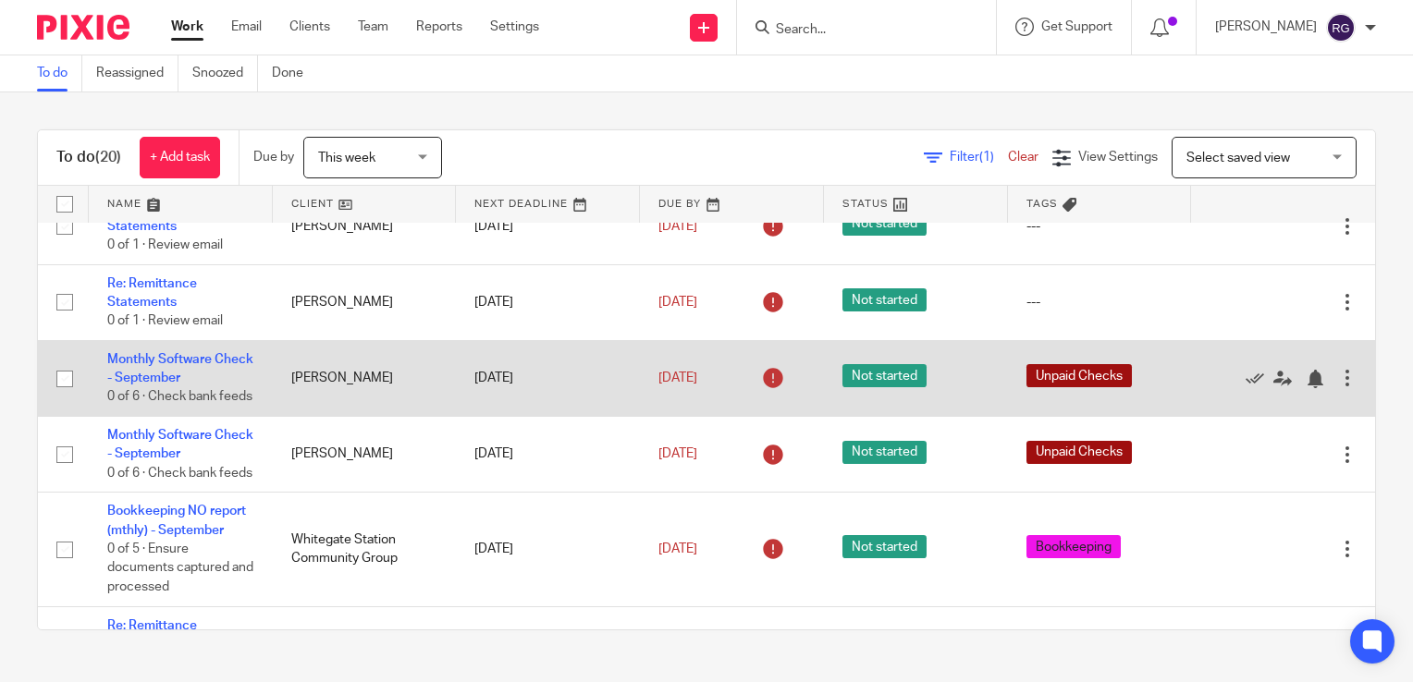
scroll to position [277, 0]
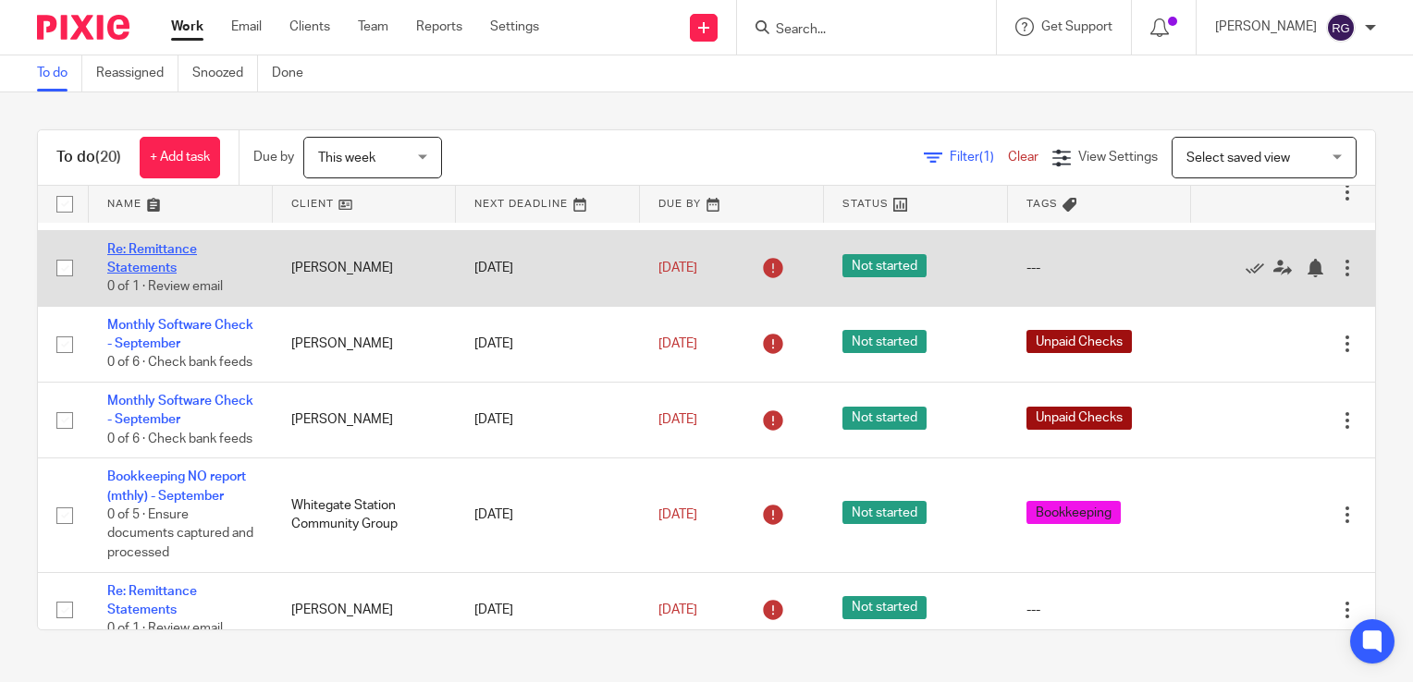
click at [154, 268] on link "Re: Remittance Statements" at bounding box center [152, 258] width 90 height 31
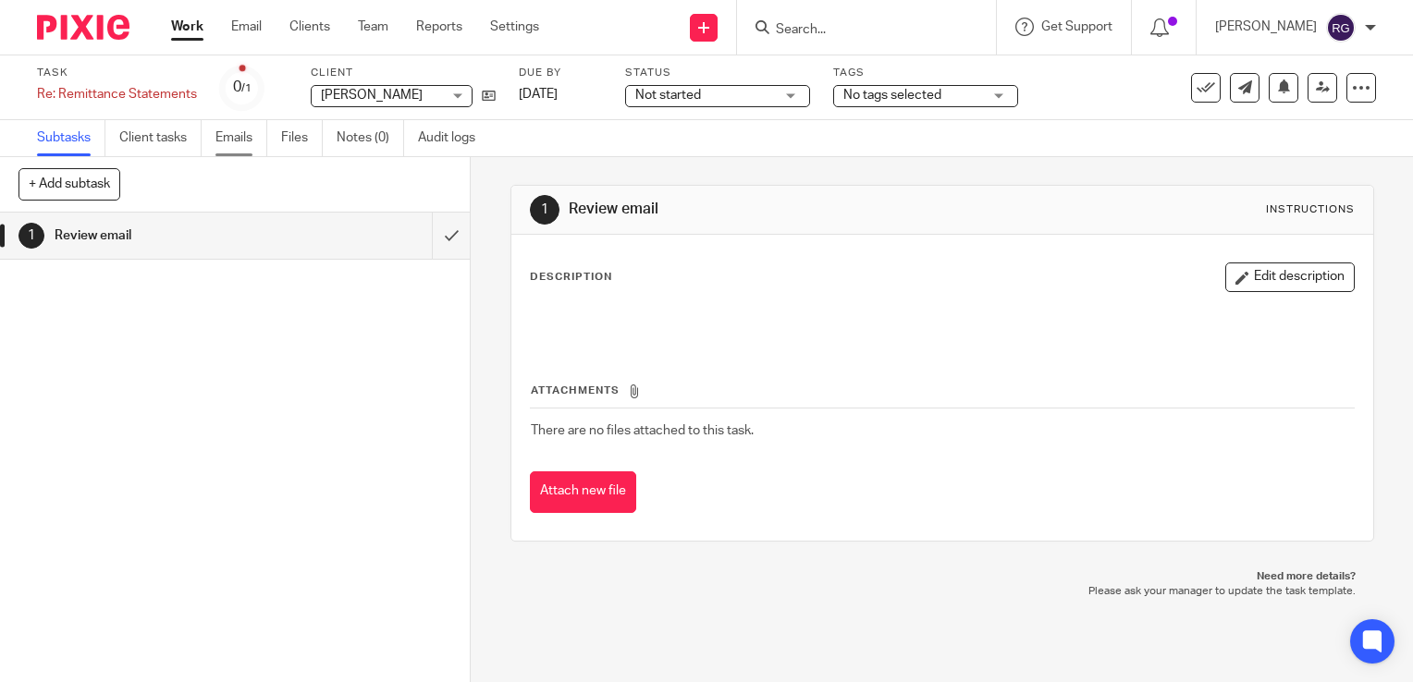
click at [237, 146] on link "Emails" at bounding box center [241, 138] width 52 height 36
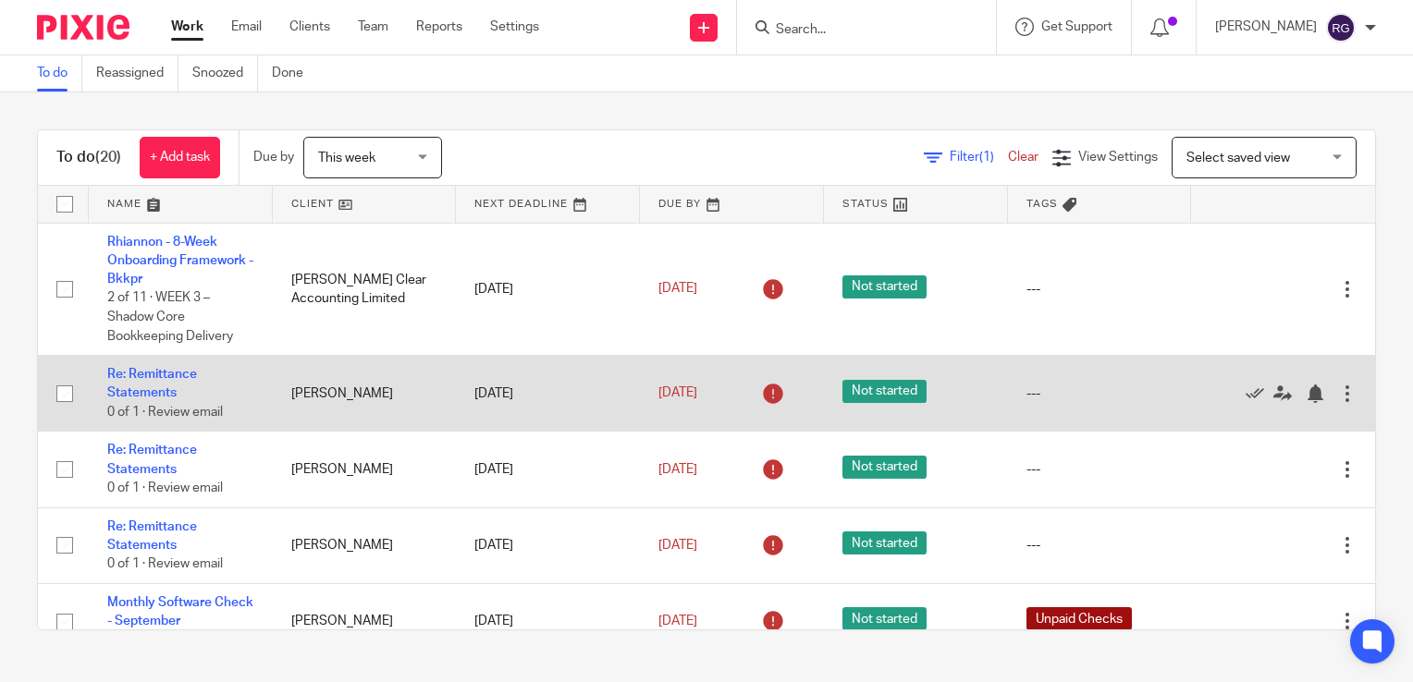
click at [55, 392] on input "checkbox" at bounding box center [64, 393] width 35 height 35
checkbox input "true"
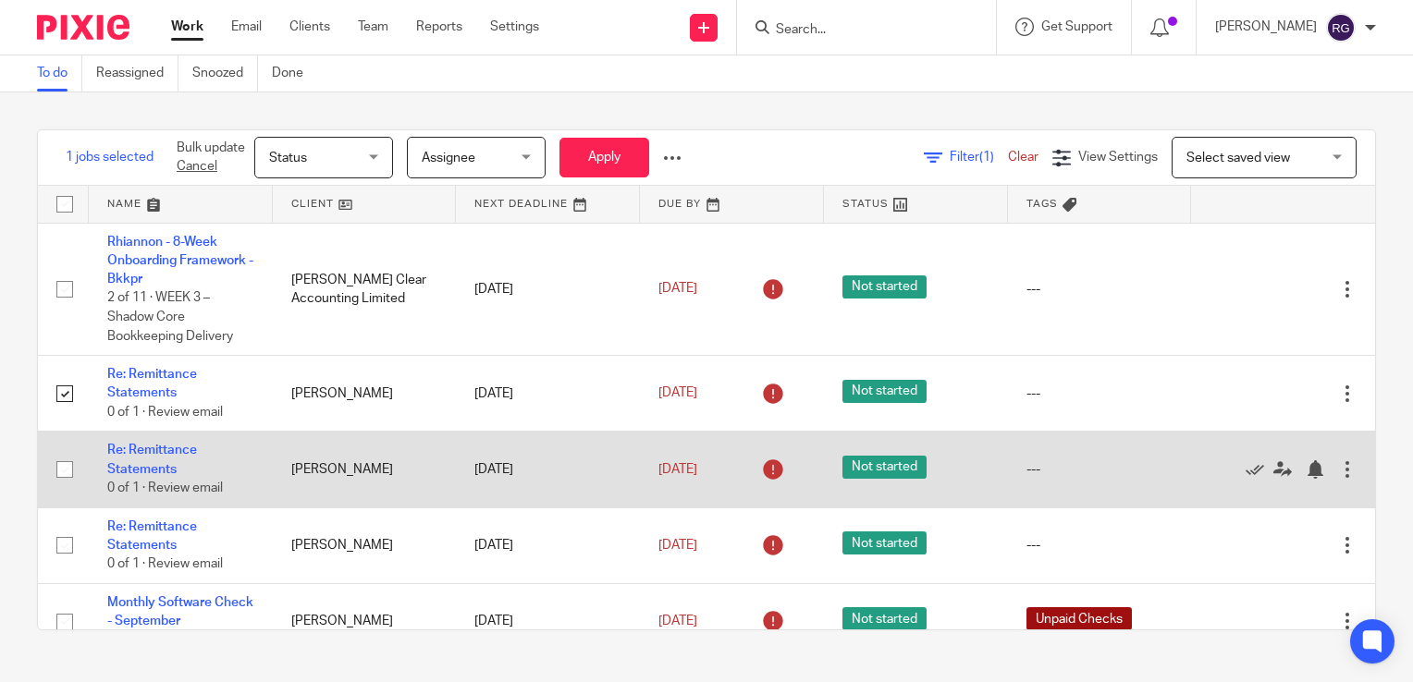
click at [65, 475] on input "checkbox" at bounding box center [64, 469] width 35 height 35
checkbox input "true"
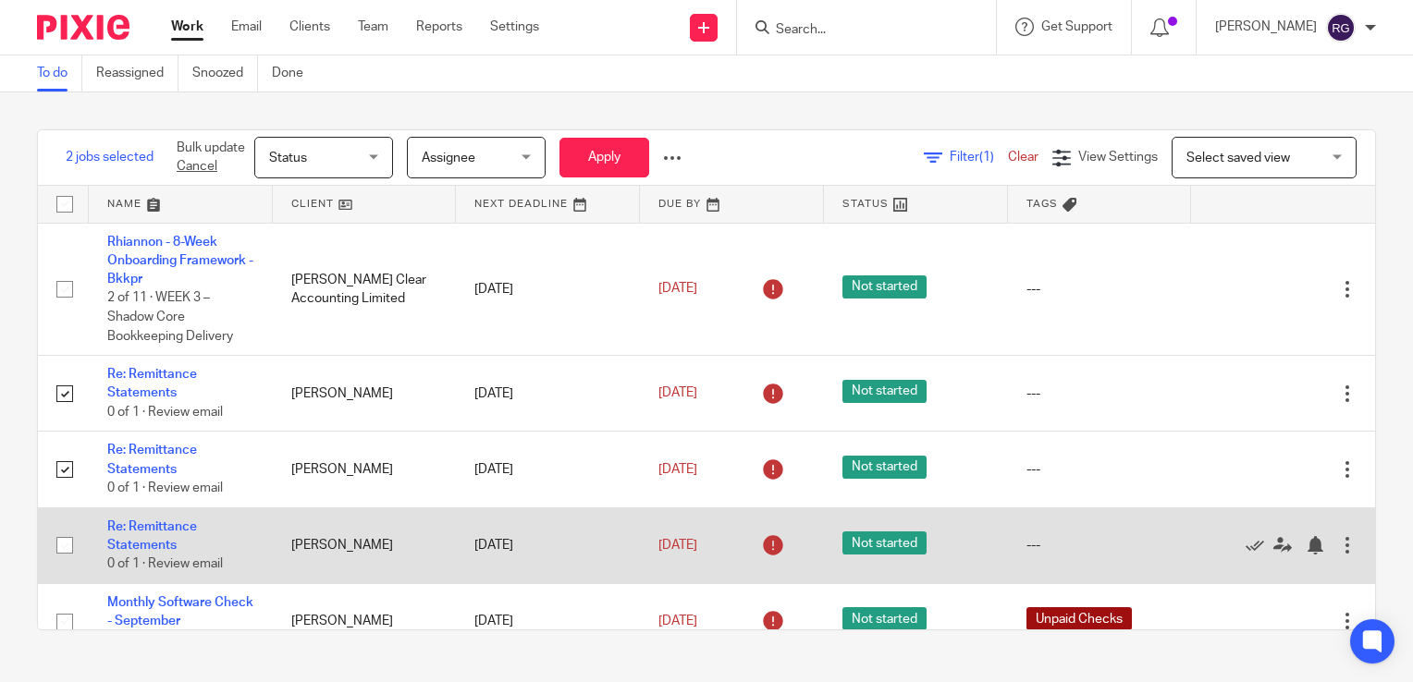
click at [63, 545] on input "checkbox" at bounding box center [64, 545] width 35 height 35
checkbox input "true"
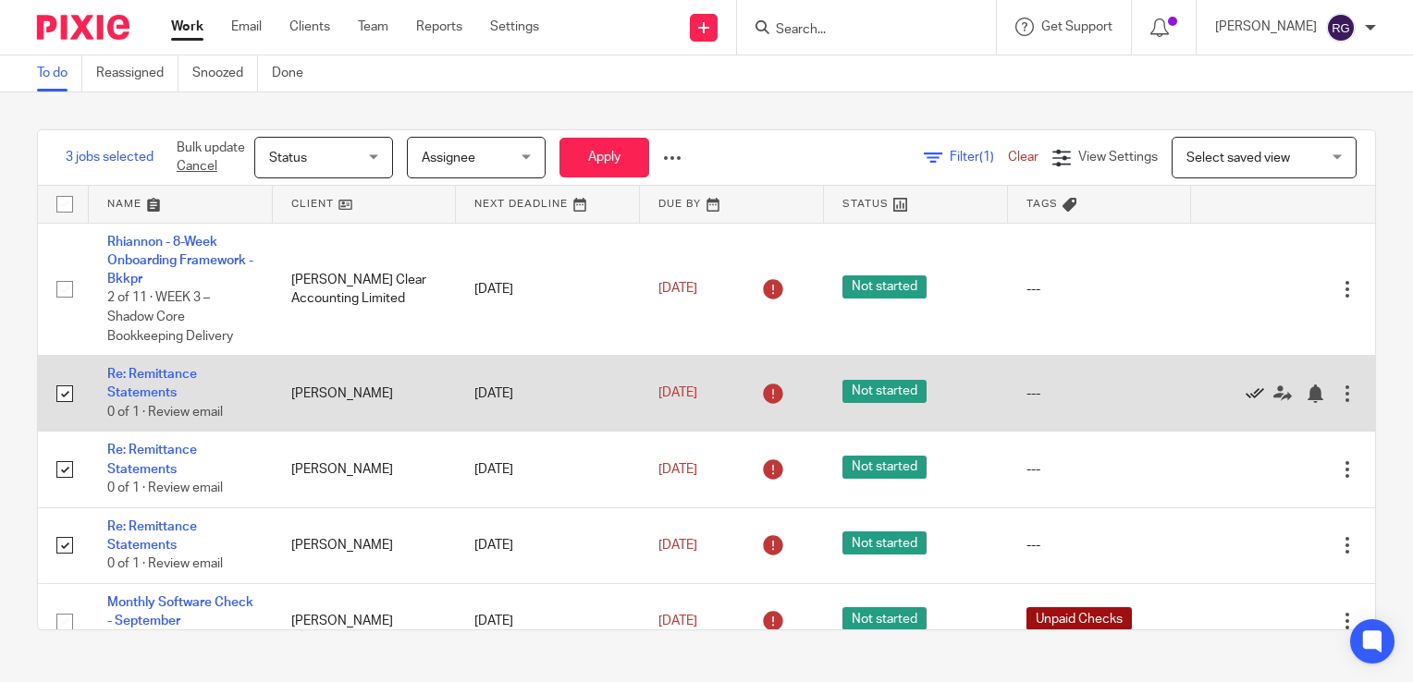
click at [1246, 390] on icon at bounding box center [1255, 394] width 18 height 18
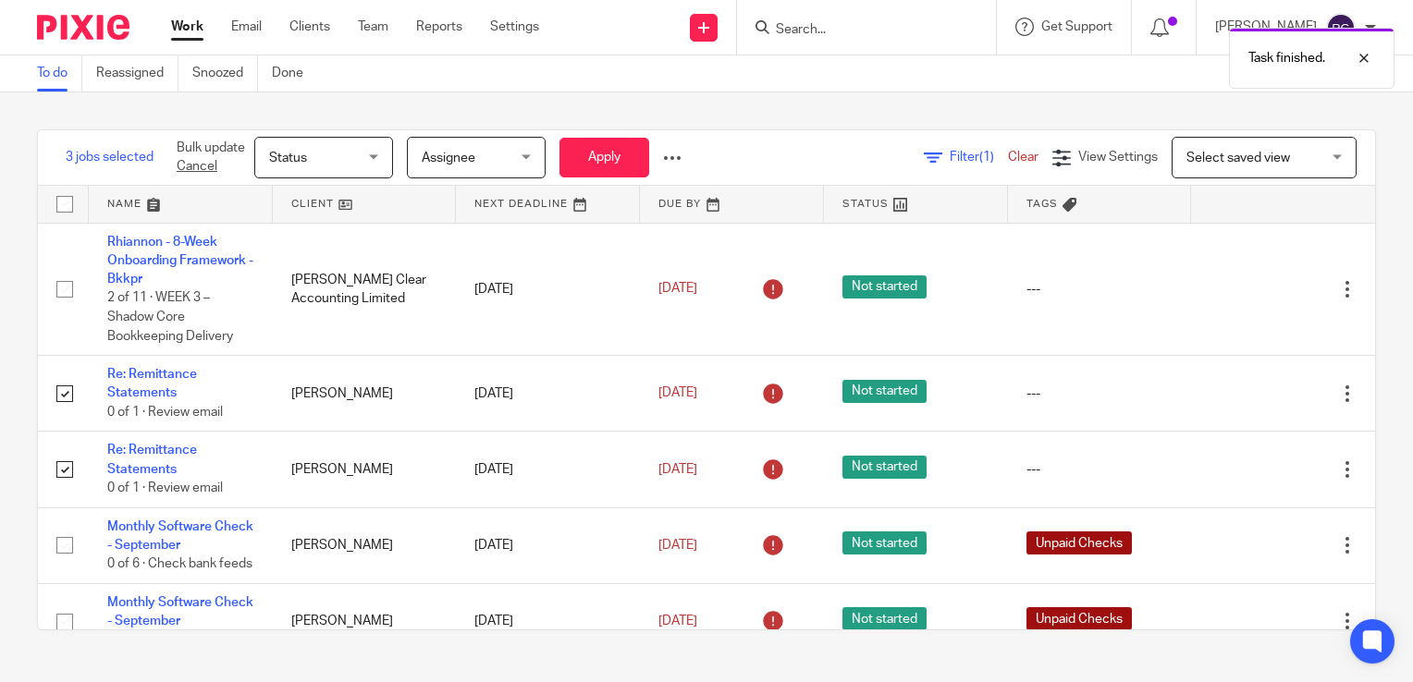
click at [1246, 390] on icon at bounding box center [1255, 394] width 18 height 18
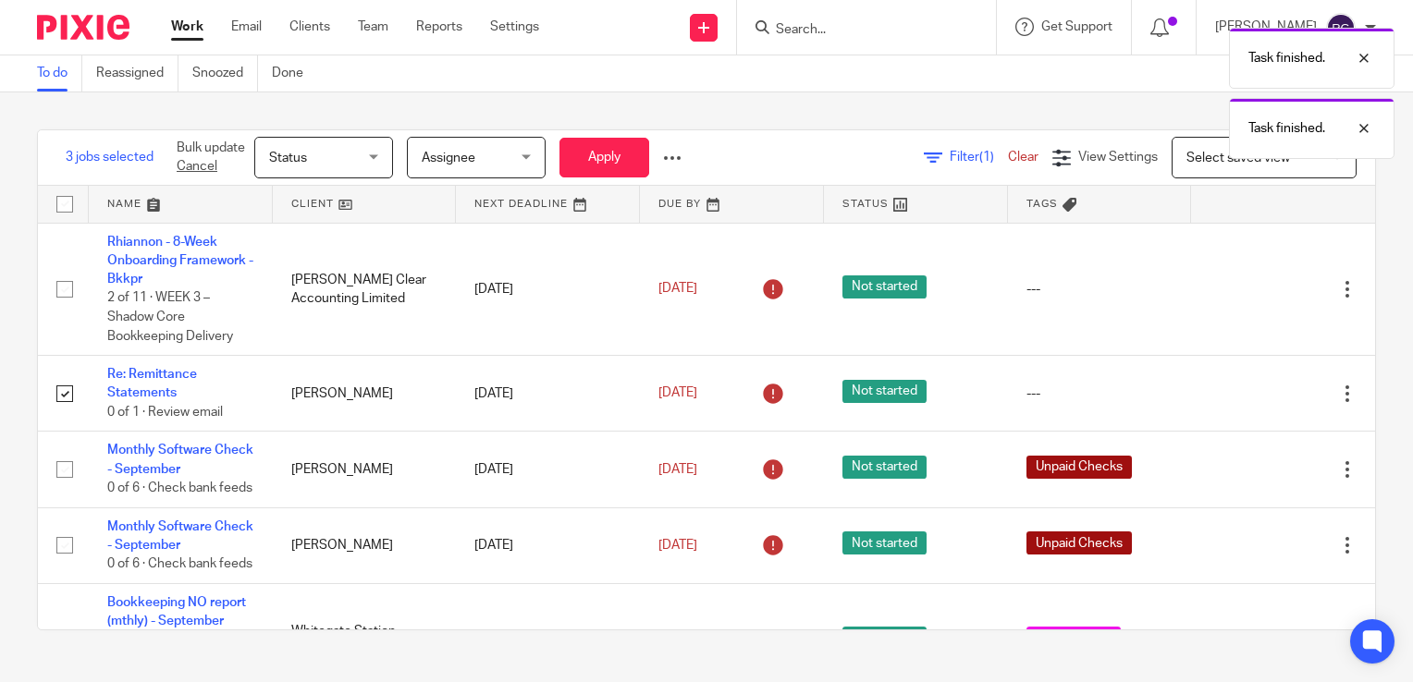
click at [1246, 390] on icon at bounding box center [1255, 394] width 18 height 18
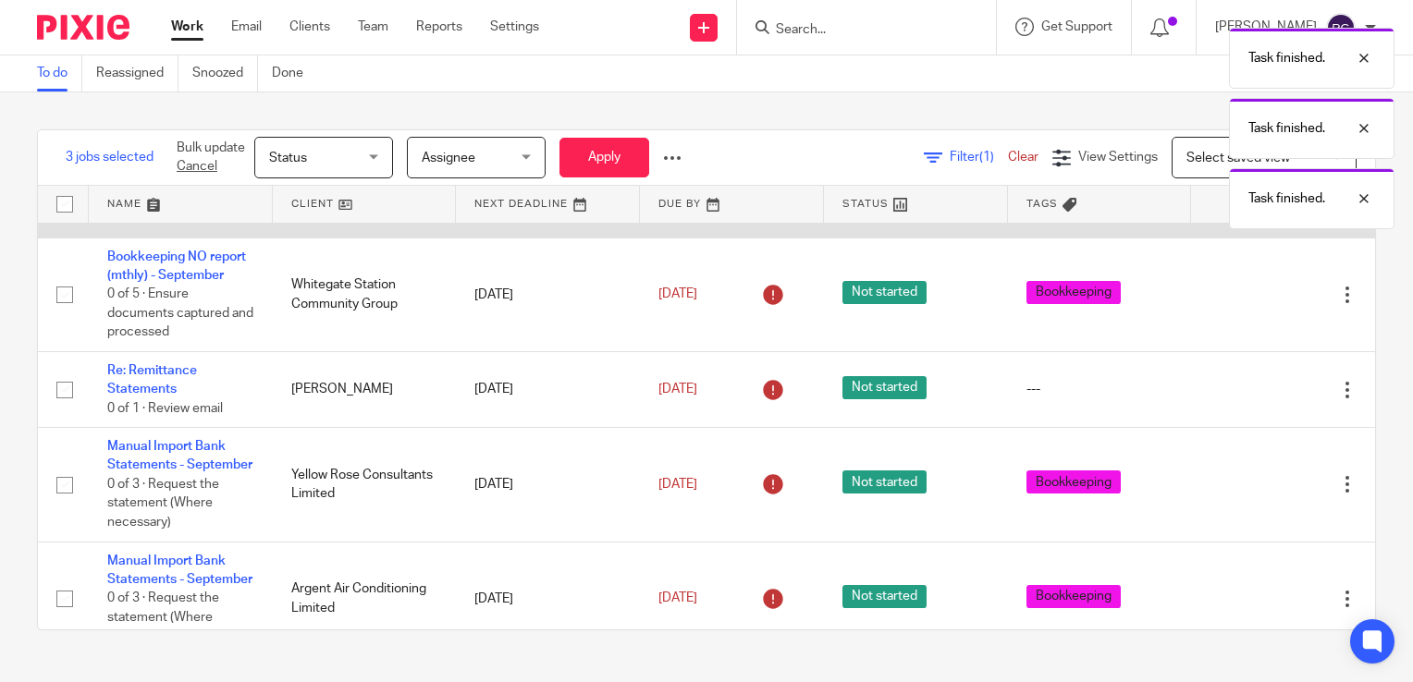
scroll to position [277, 0]
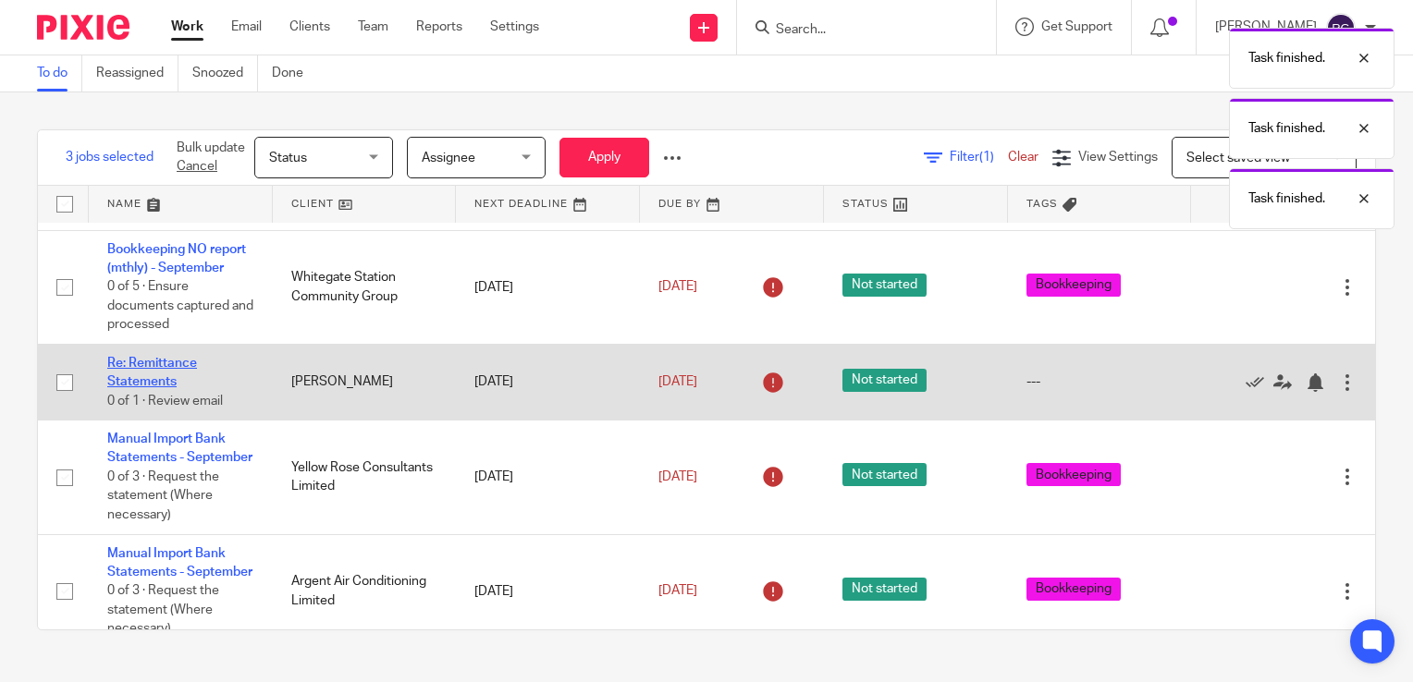
click at [152, 388] on link "Re: Remittance Statements" at bounding box center [152, 372] width 90 height 31
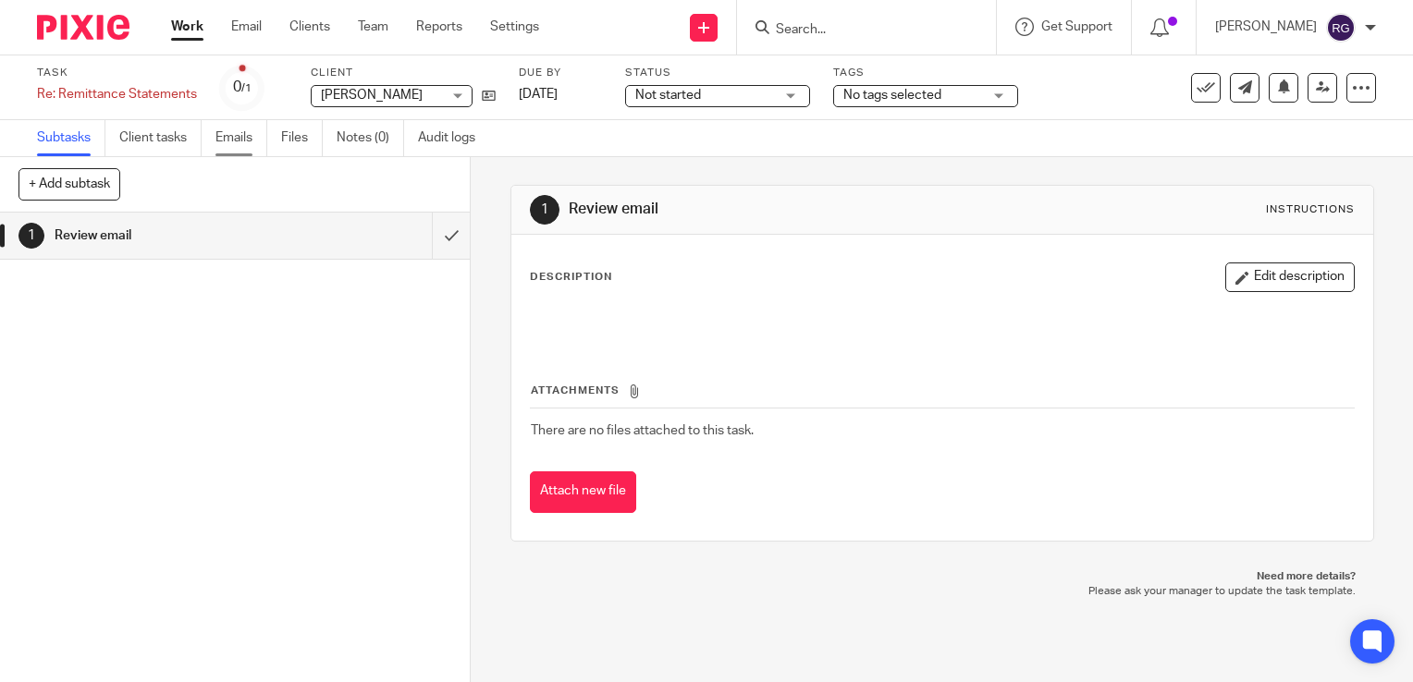
click at [225, 133] on link "Emails" at bounding box center [241, 138] width 52 height 36
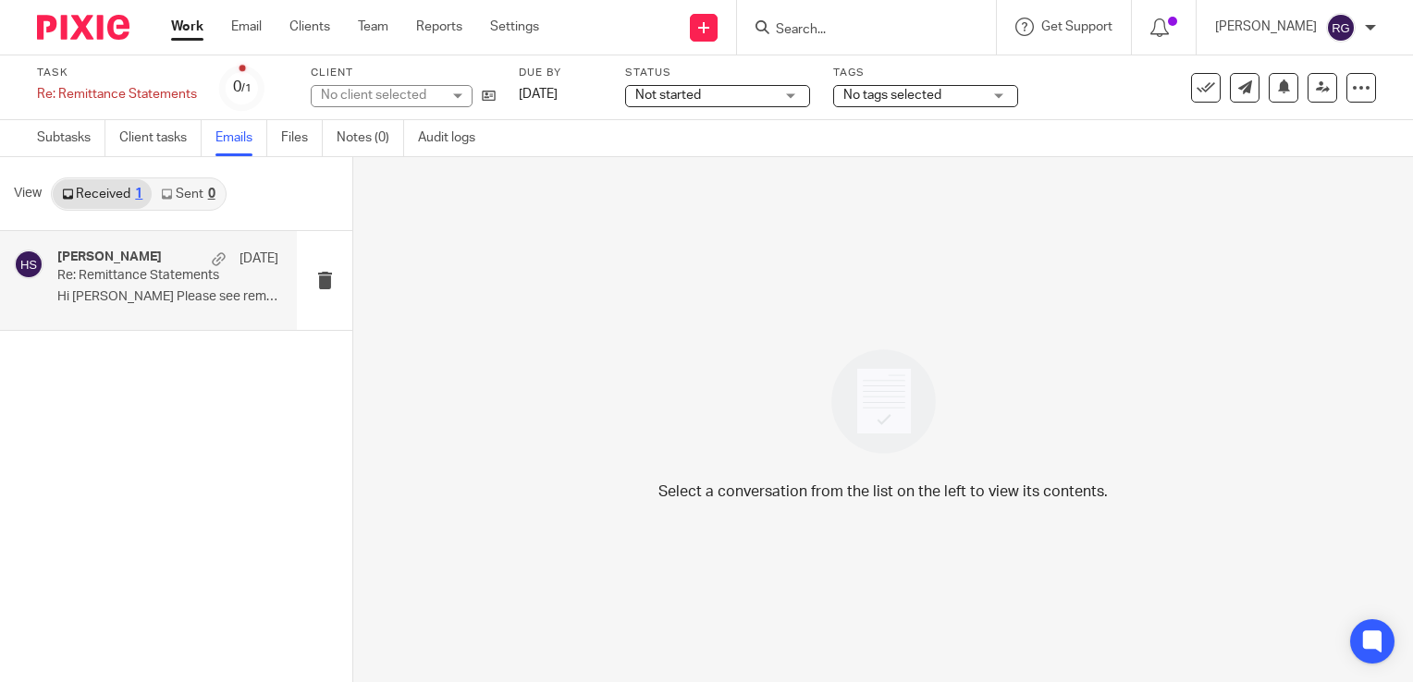
click at [158, 271] on p "Re: Remittance Statements" at bounding box center [145, 276] width 177 height 16
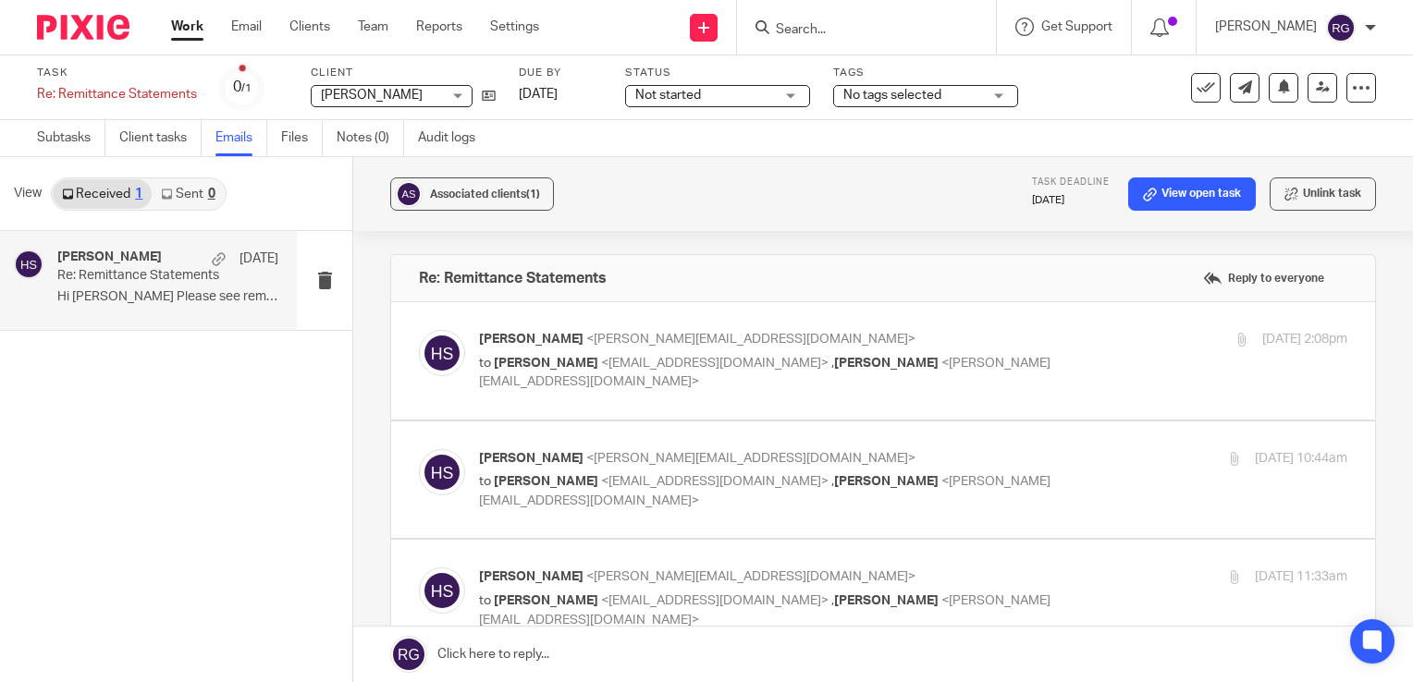
click at [636, 366] on span "<minah.shannon4@gmail.com>" at bounding box center [714, 363] width 227 height 13
checkbox input "true"
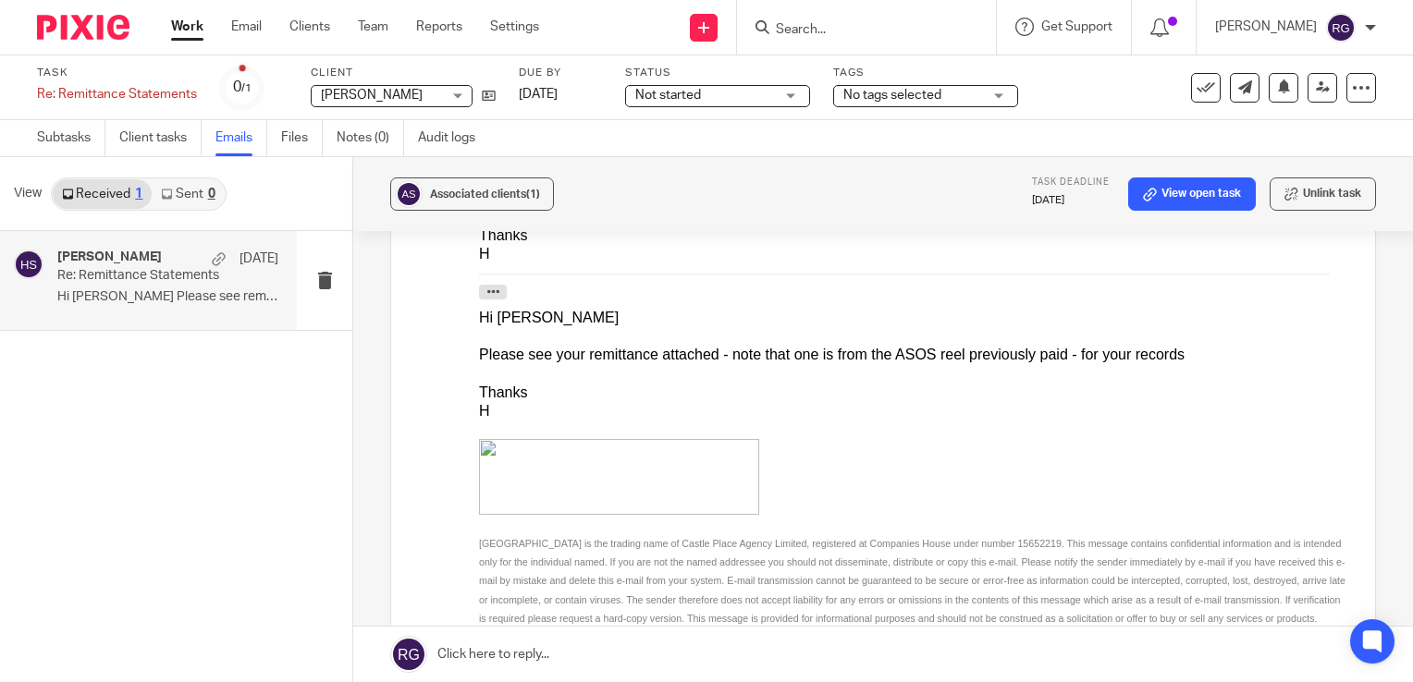
scroll to position [555, 0]
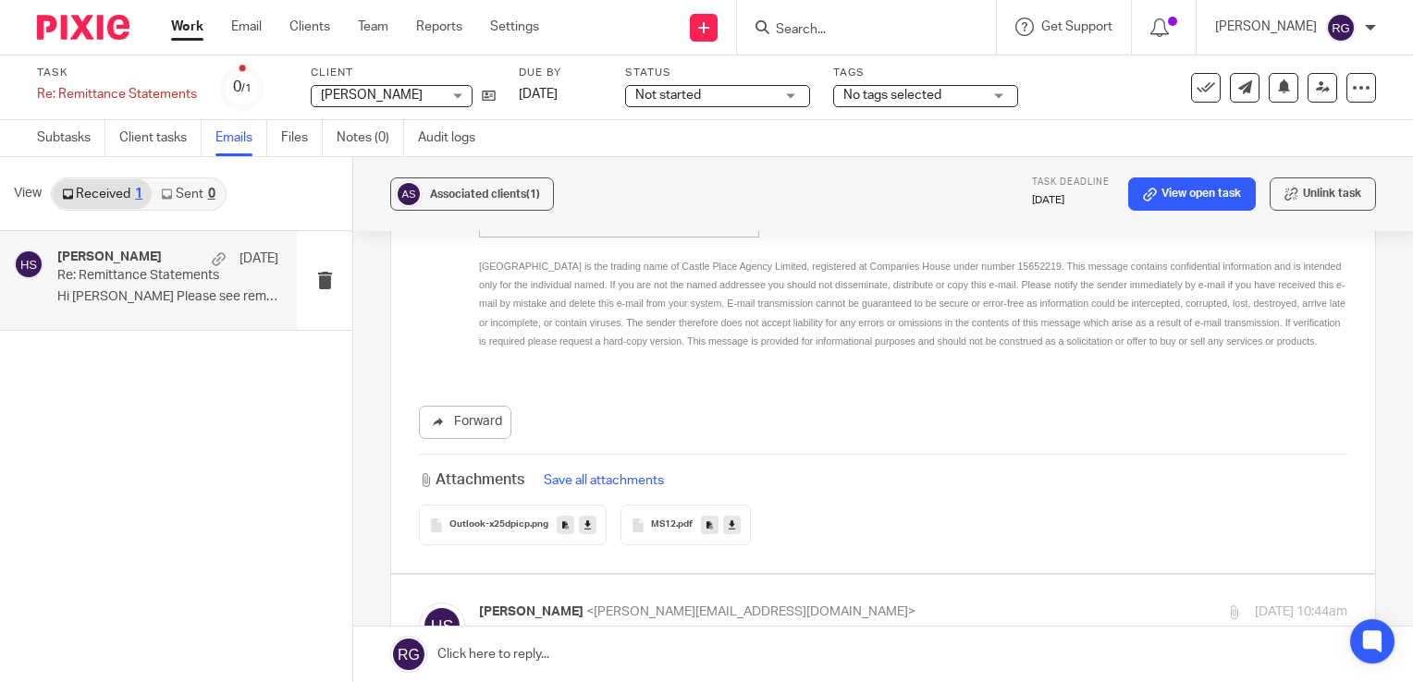
click at [731, 530] on link at bounding box center [732, 525] width 18 height 18
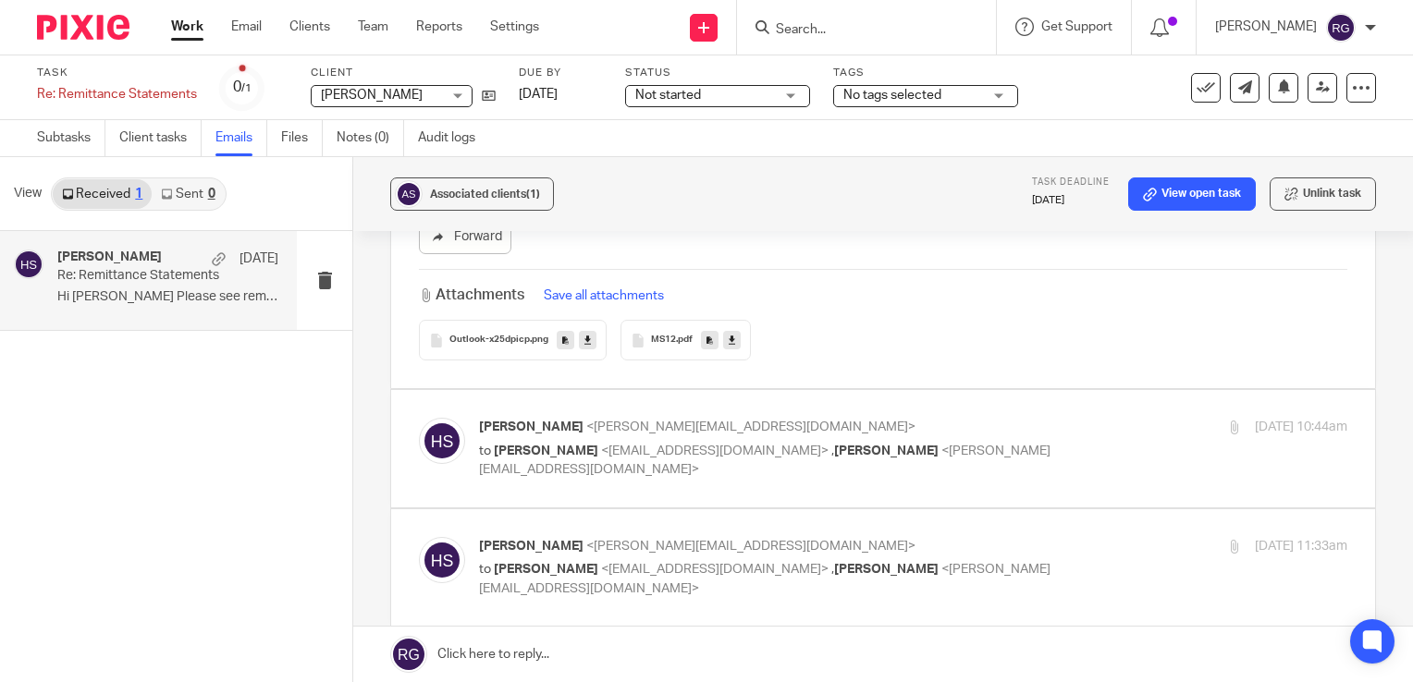
click at [708, 504] on label at bounding box center [883, 448] width 984 height 117
click at [419, 418] on input "checkbox" at bounding box center [418, 417] width 1 height 1
checkbox input "true"
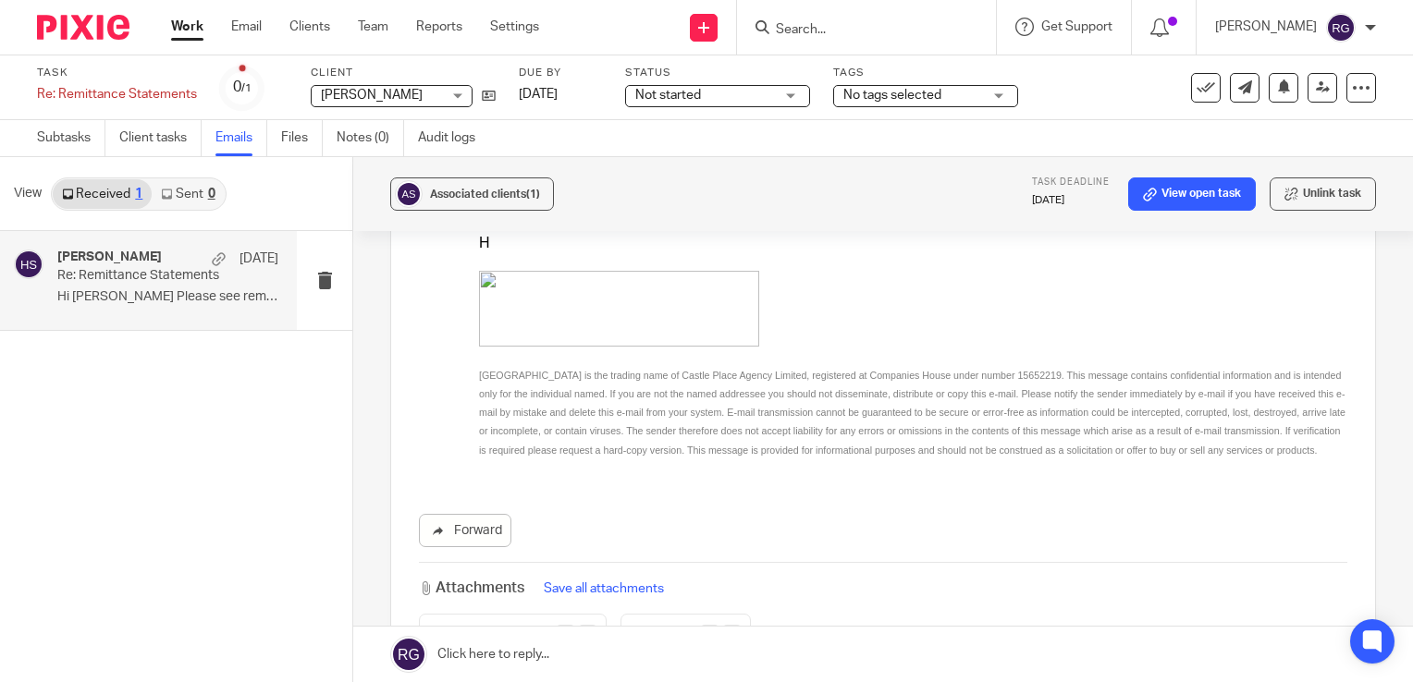
scroll to position [1664, 0]
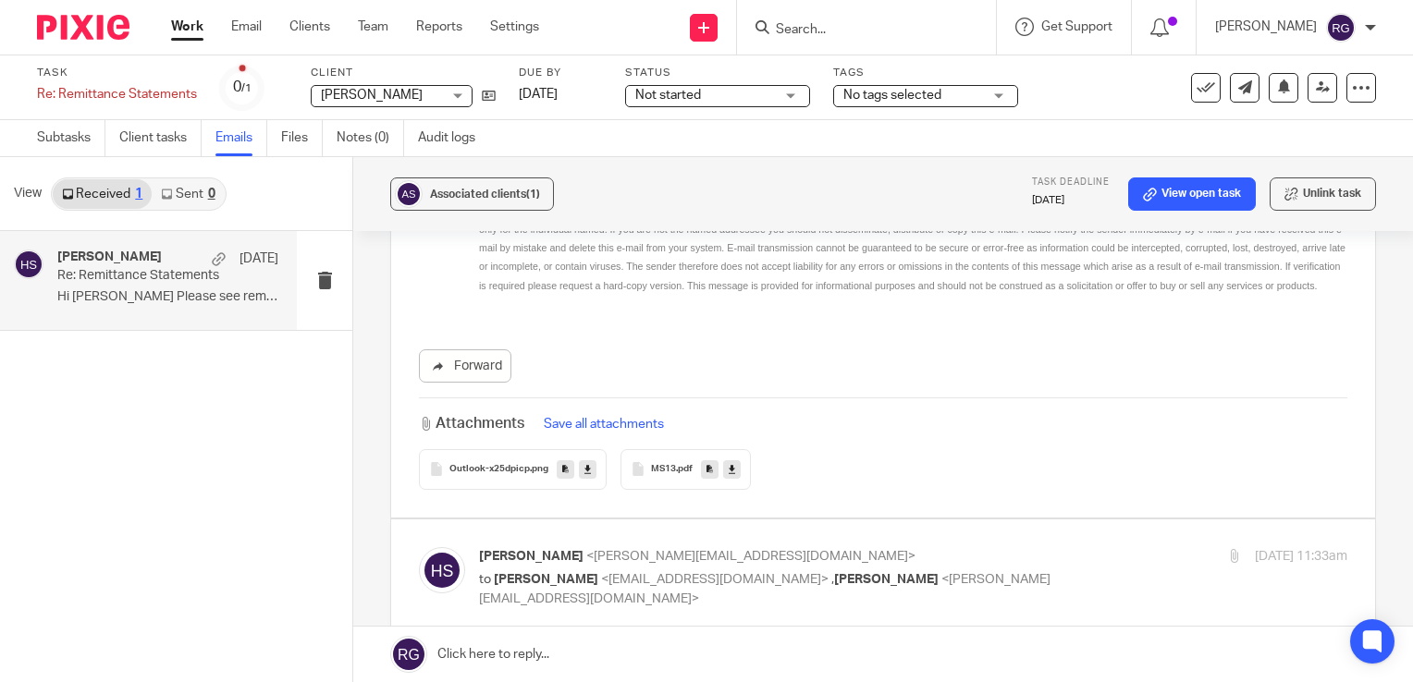
click at [729, 466] on icon at bounding box center [732, 469] width 6 height 14
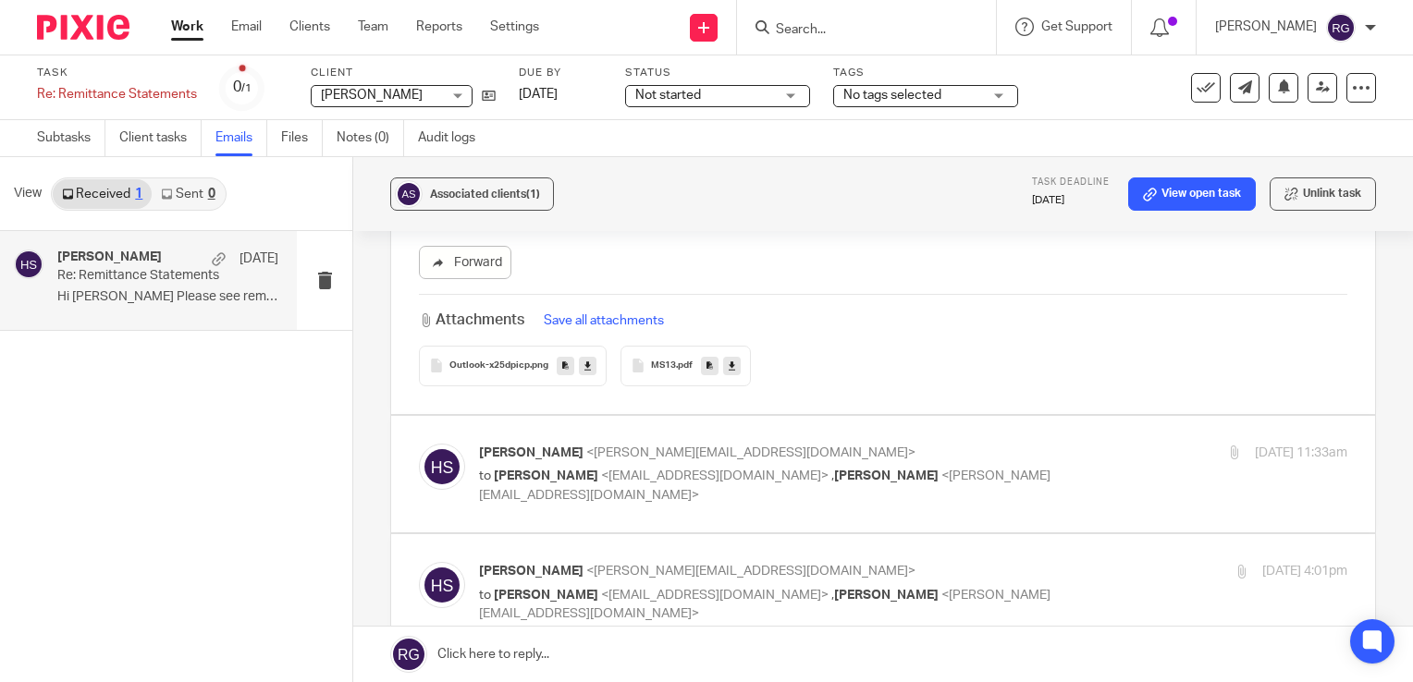
scroll to position [1757, 0]
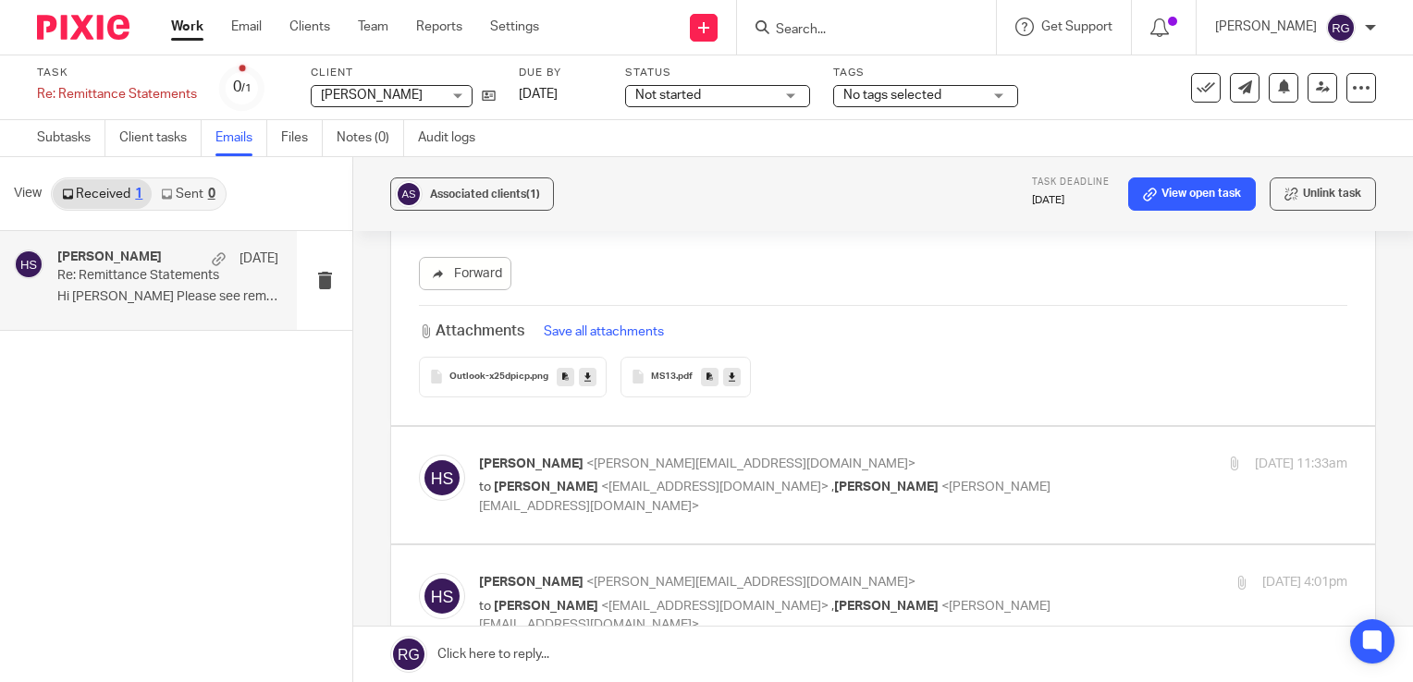
click at [708, 505] on p "to Aminah Shannon <minah.shannon4@gmail.com> , Caroline Carter <caroline@carter…" at bounding box center [768, 497] width 579 height 38
checkbox input "true"
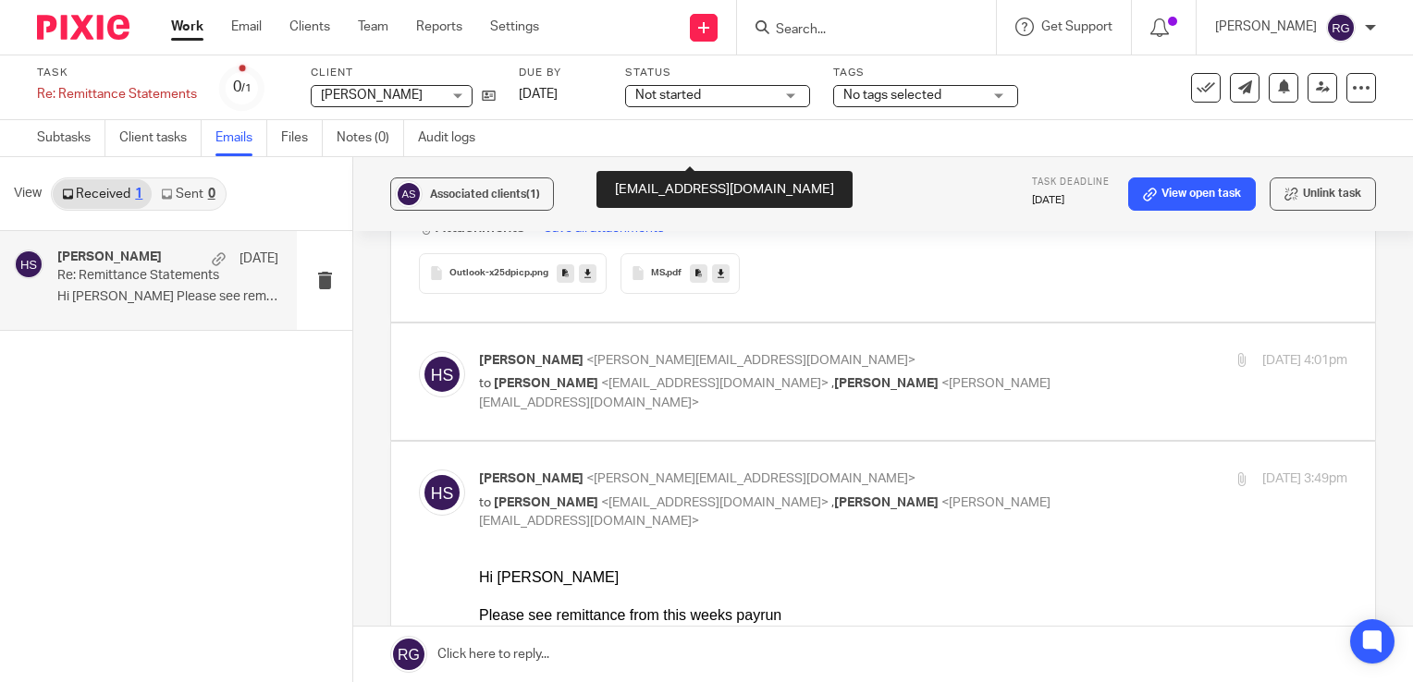
scroll to position [3144, 0]
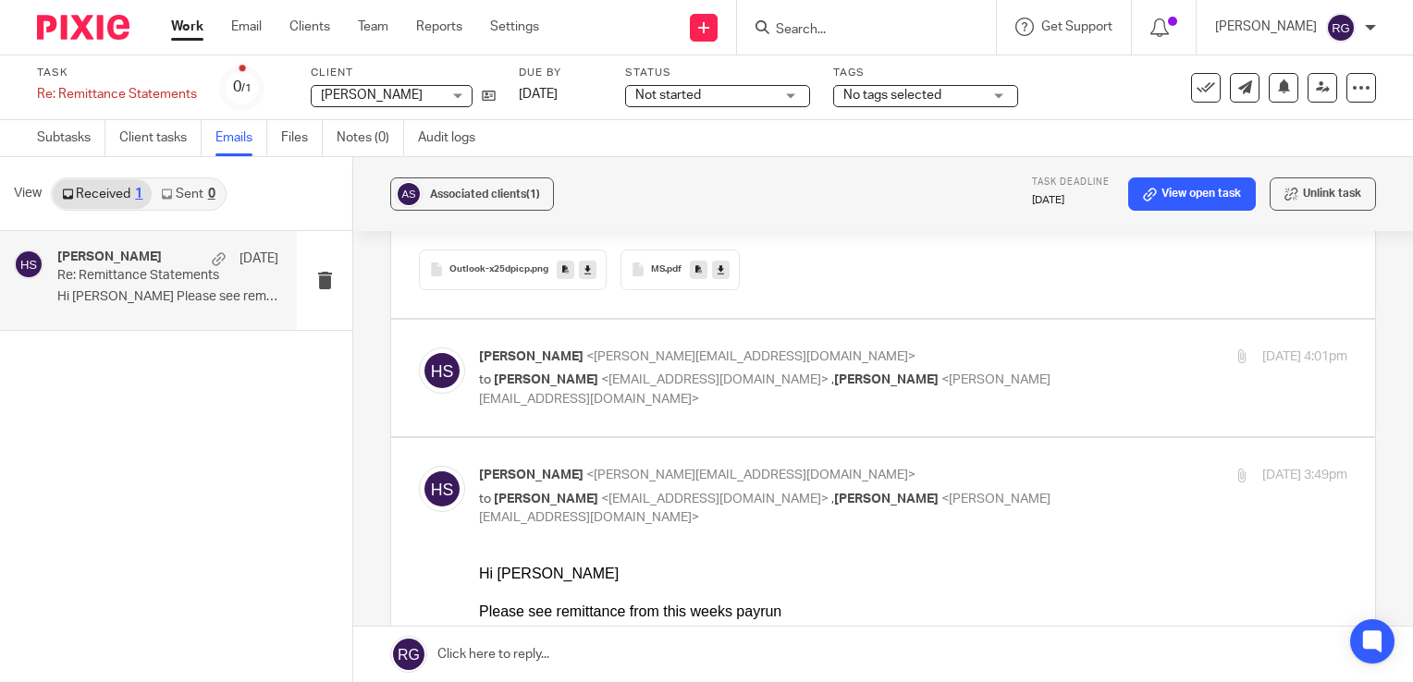
click at [720, 265] on link at bounding box center [721, 270] width 18 height 18
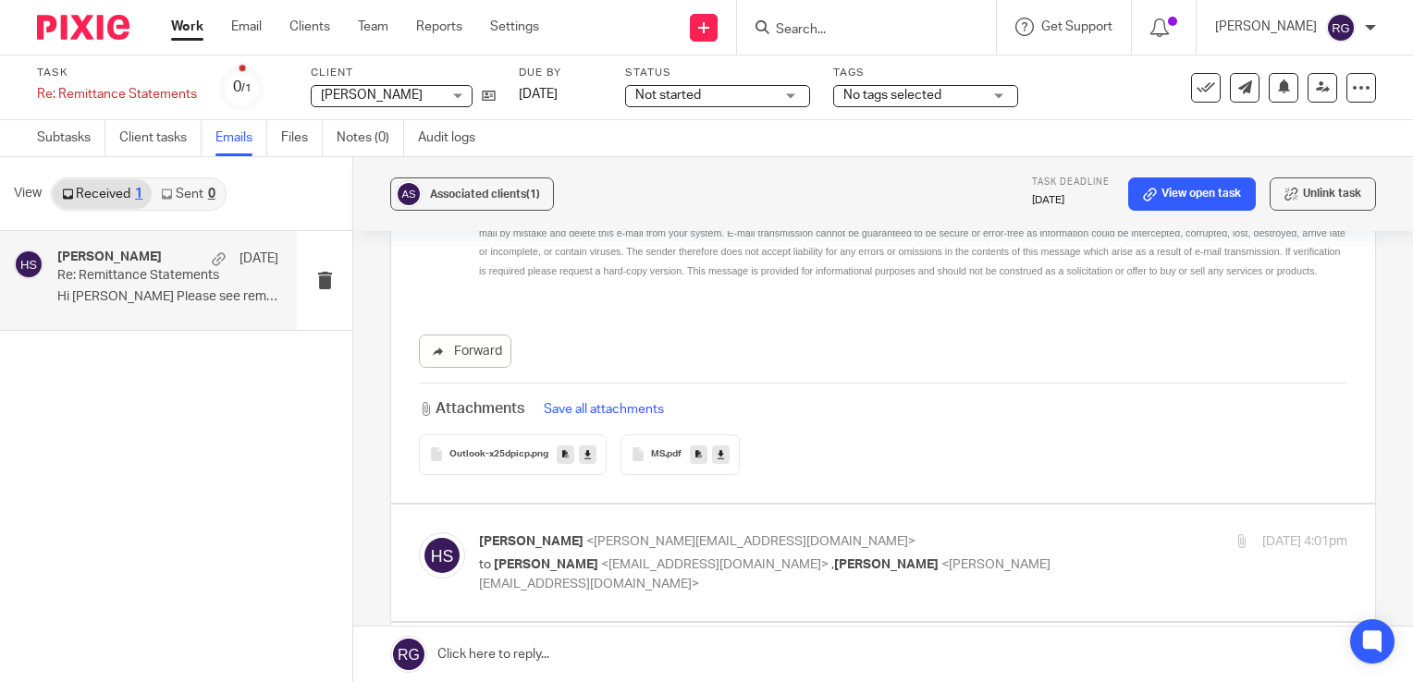
click at [707, 552] on div "Hannah Smith <hannah@castleplace.com> to Aminah Shannon <minah.shannon4@gmail.c…" at bounding box center [768, 564] width 579 height 62
checkbox input "true"
click at [729, 456] on icon at bounding box center [732, 458] width 6 height 14
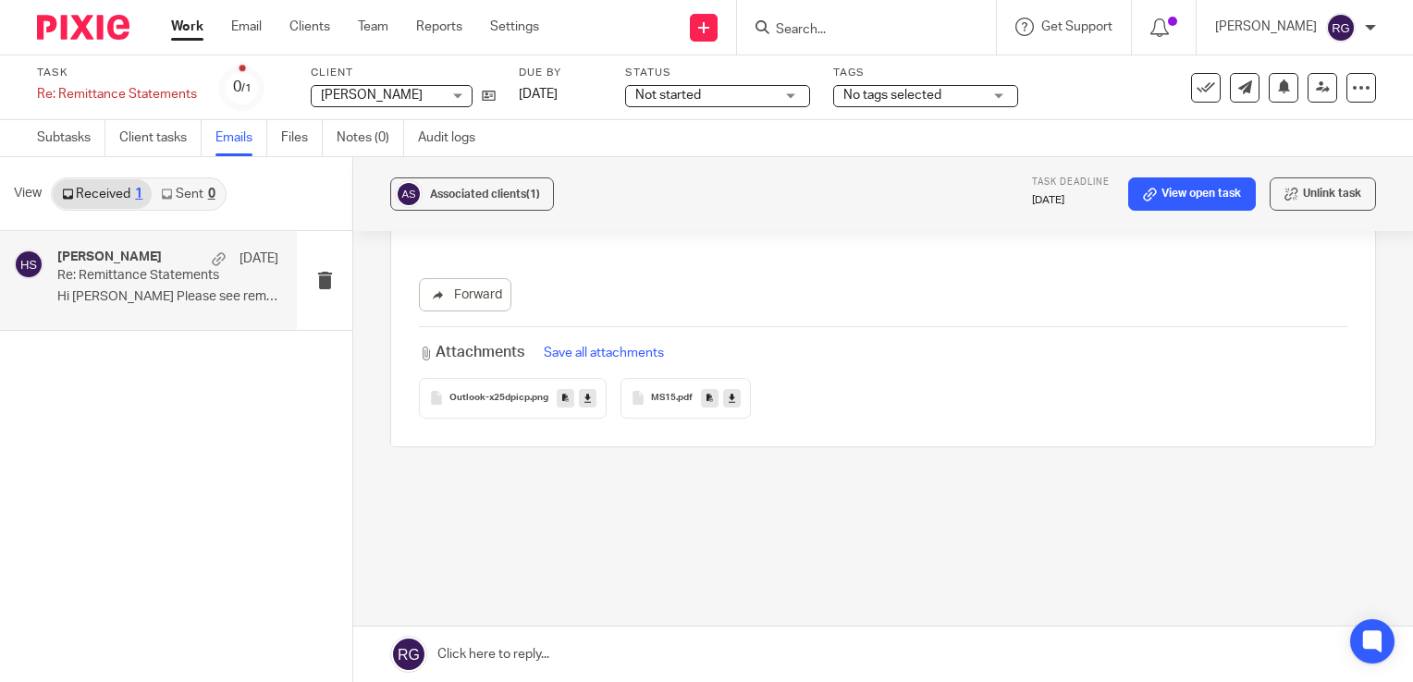
scroll to position [5859, 0]
click at [729, 389] on icon at bounding box center [732, 396] width 6 height 14
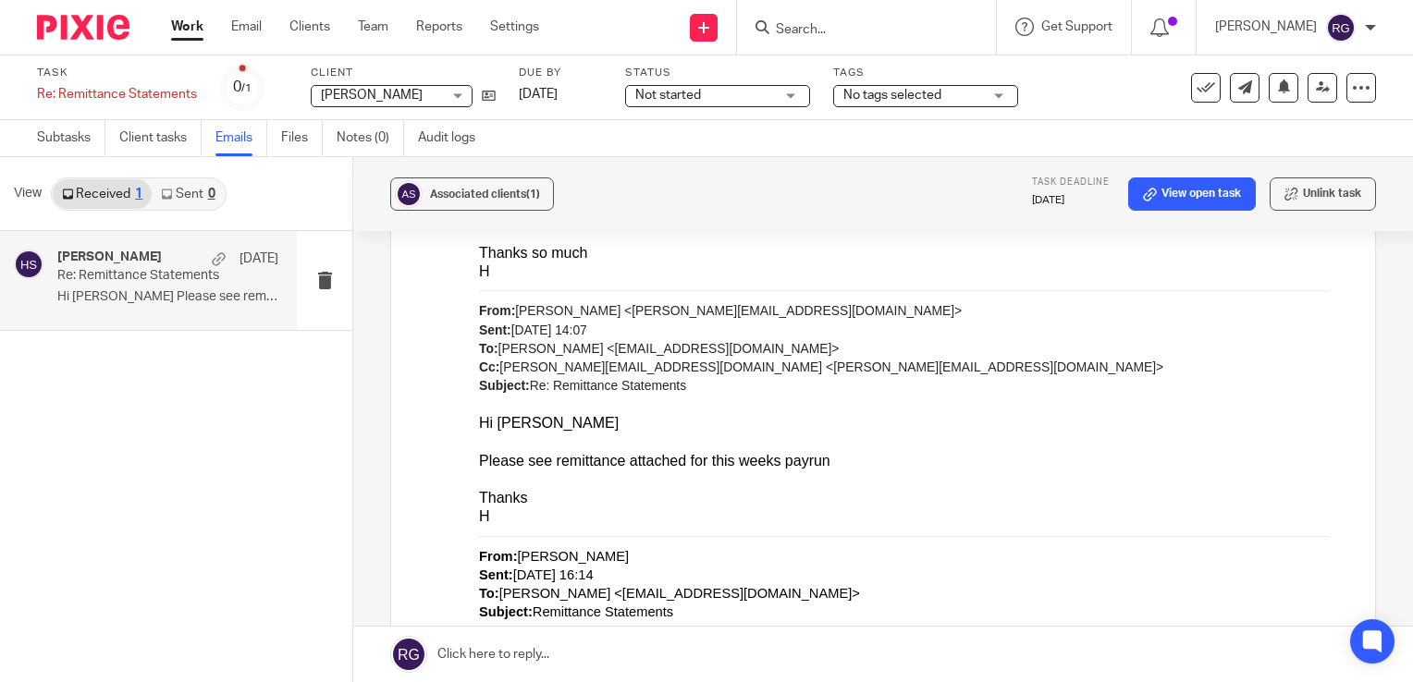
scroll to position [5119, 0]
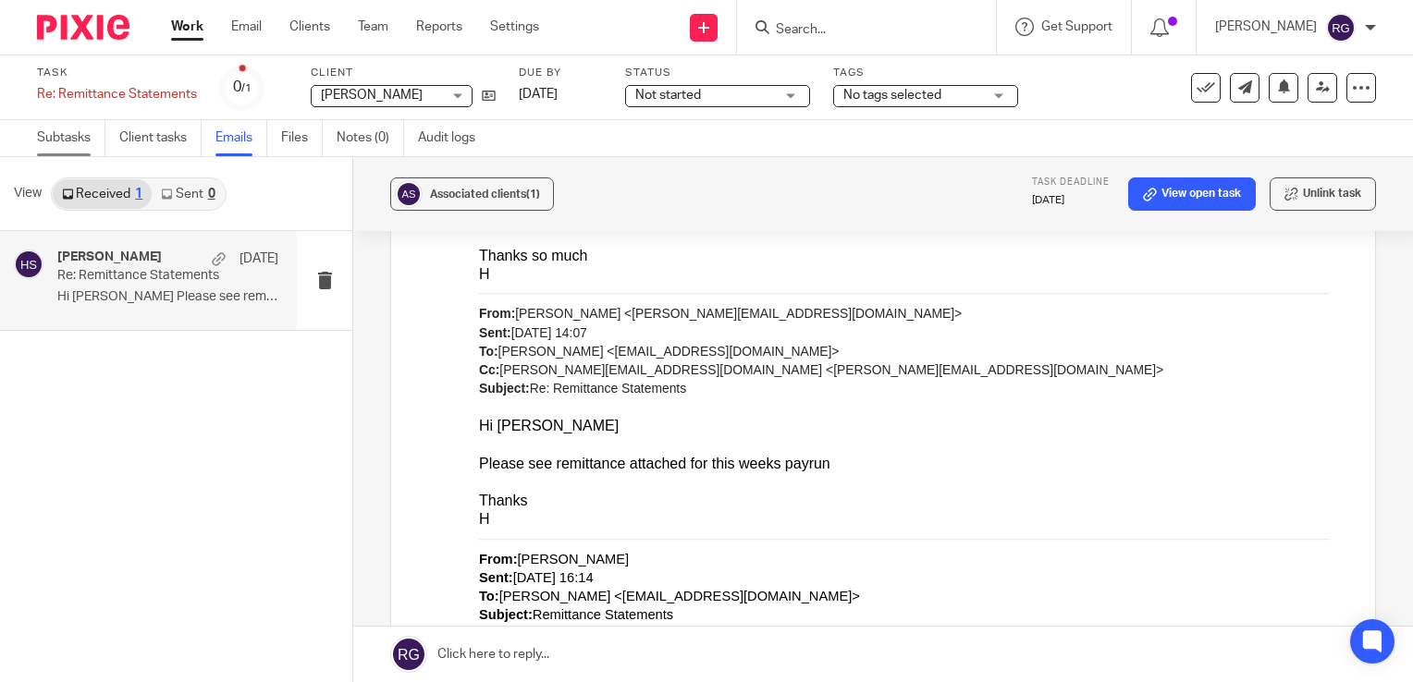
click at [59, 129] on link "Subtasks" at bounding box center [71, 138] width 68 height 36
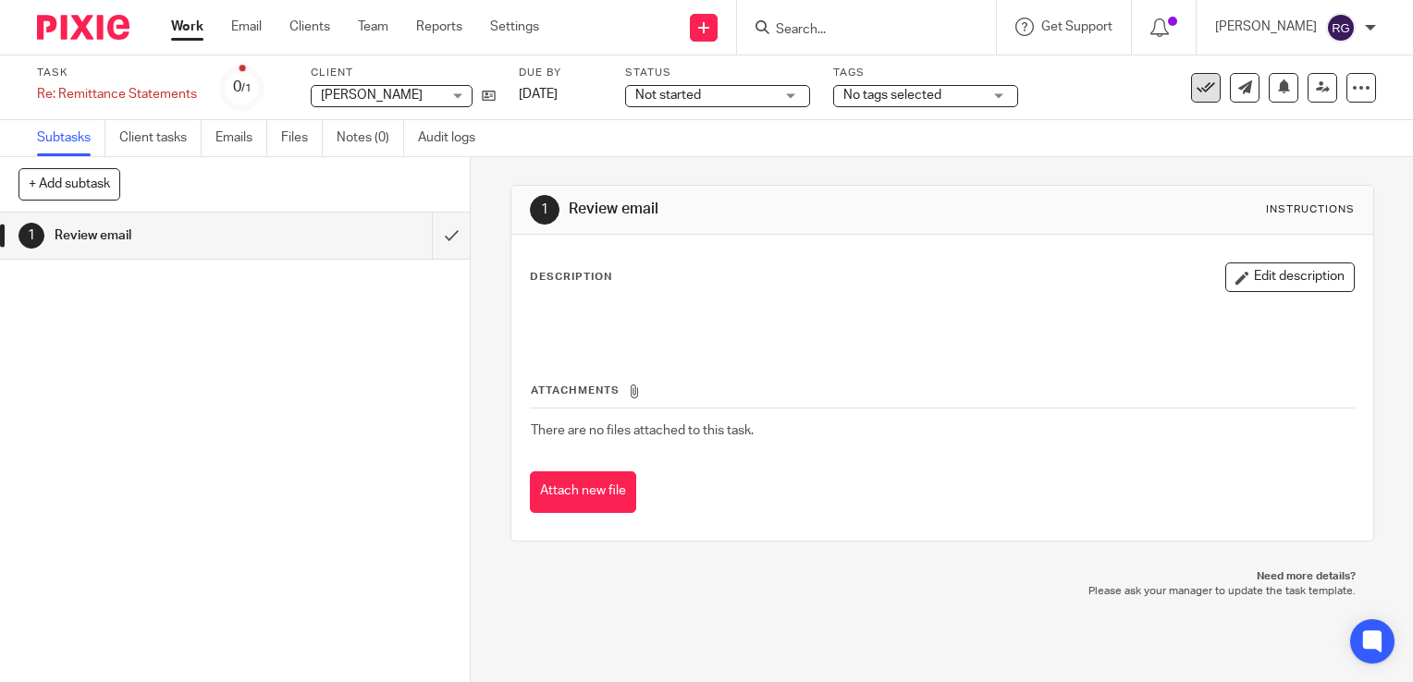
click at [1197, 88] on icon at bounding box center [1206, 88] width 18 height 18
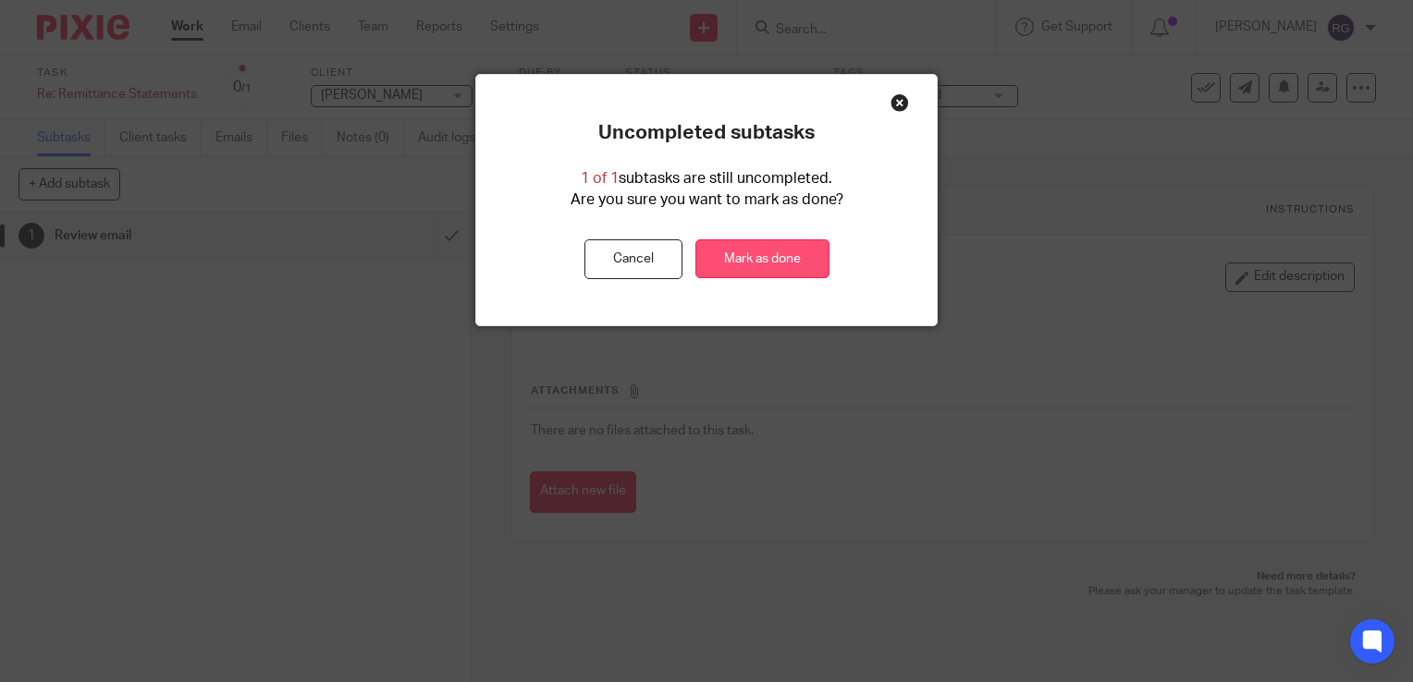
click at [764, 258] on link "Mark as done" at bounding box center [762, 259] width 134 height 40
